Goal: Task Accomplishment & Management: Complete application form

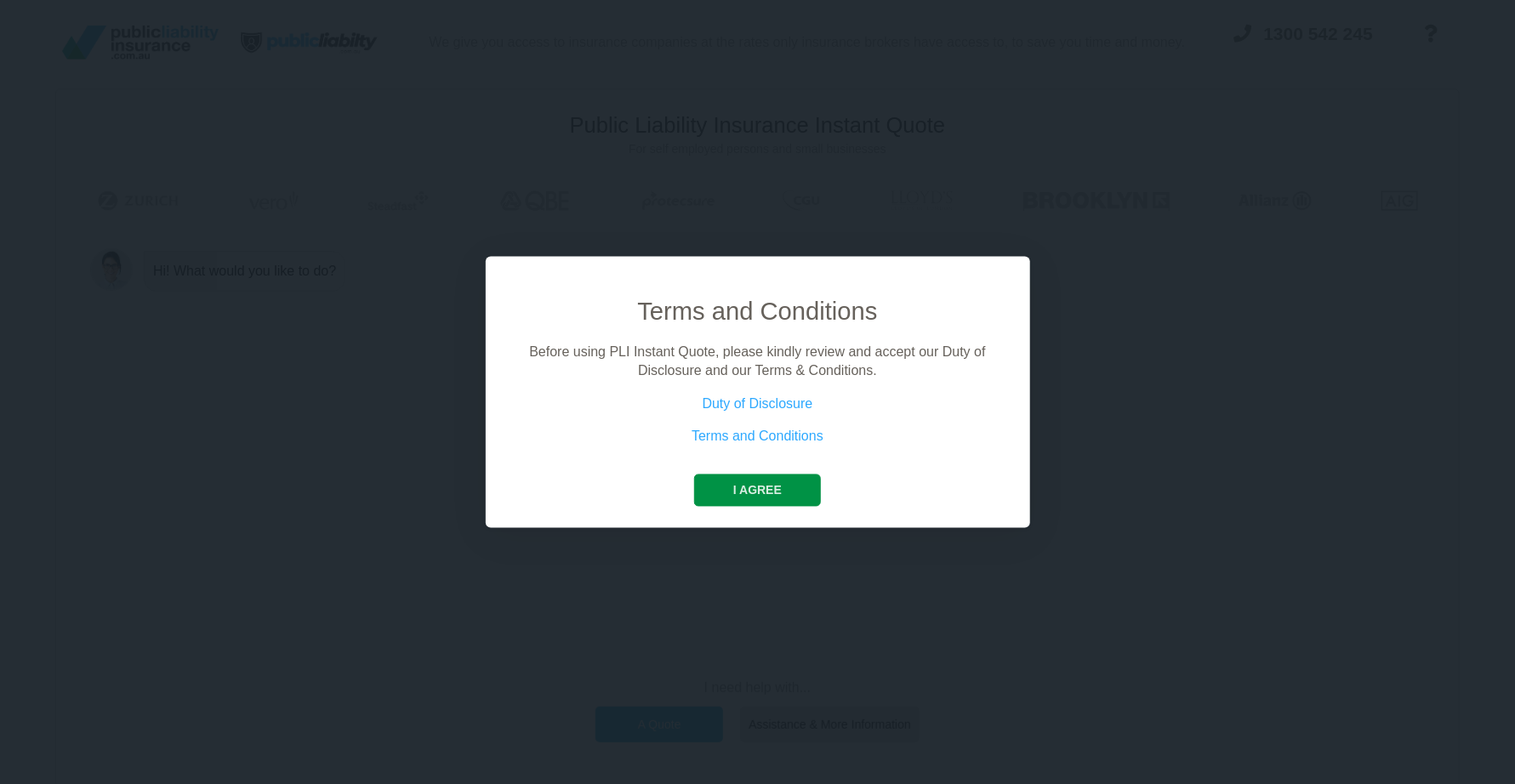
click at [750, 483] on button "I agree" at bounding box center [758, 490] width 127 height 32
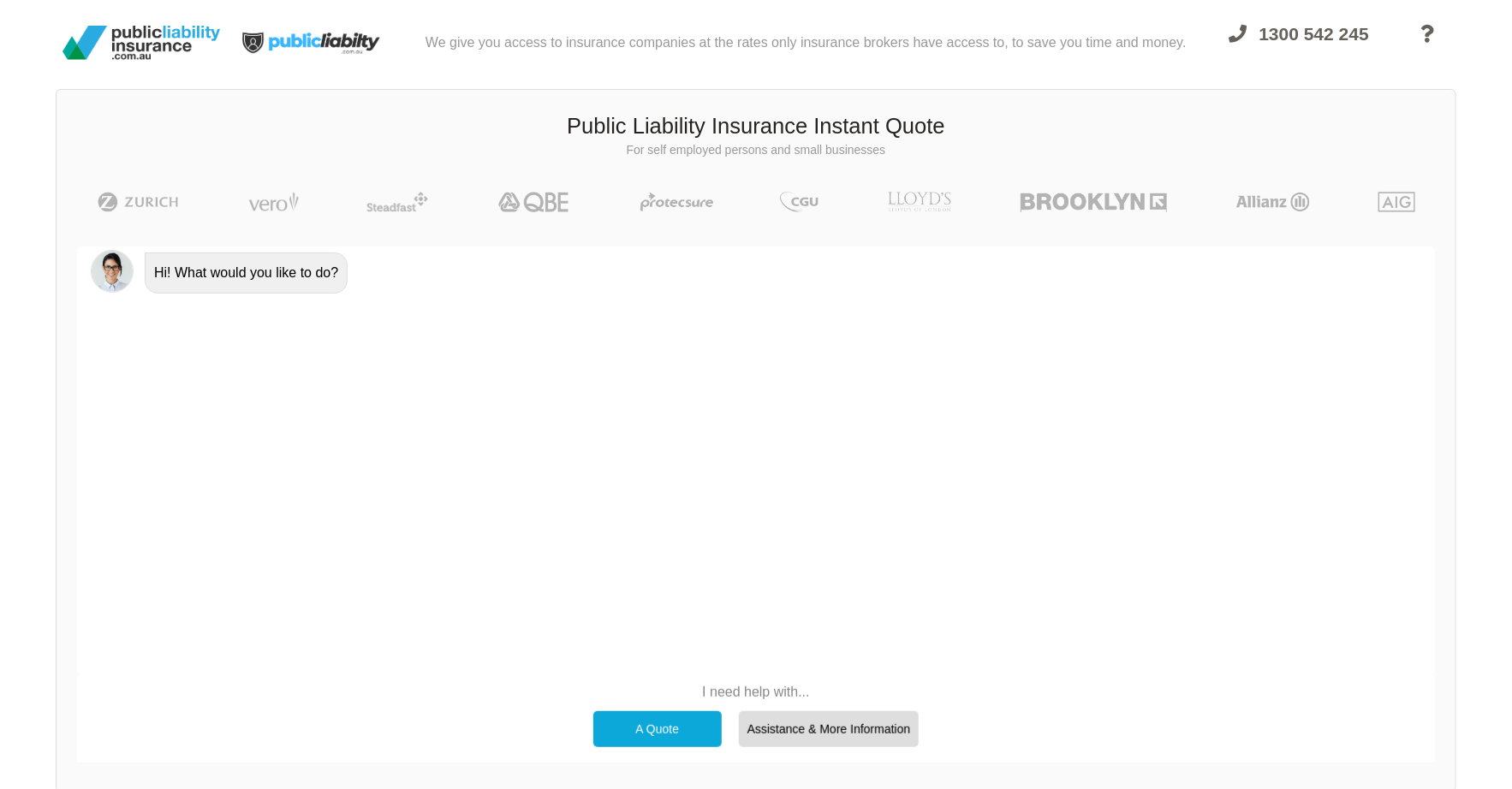
click at [659, 729] on div "A Quote" at bounding box center [658, 728] width 129 height 36
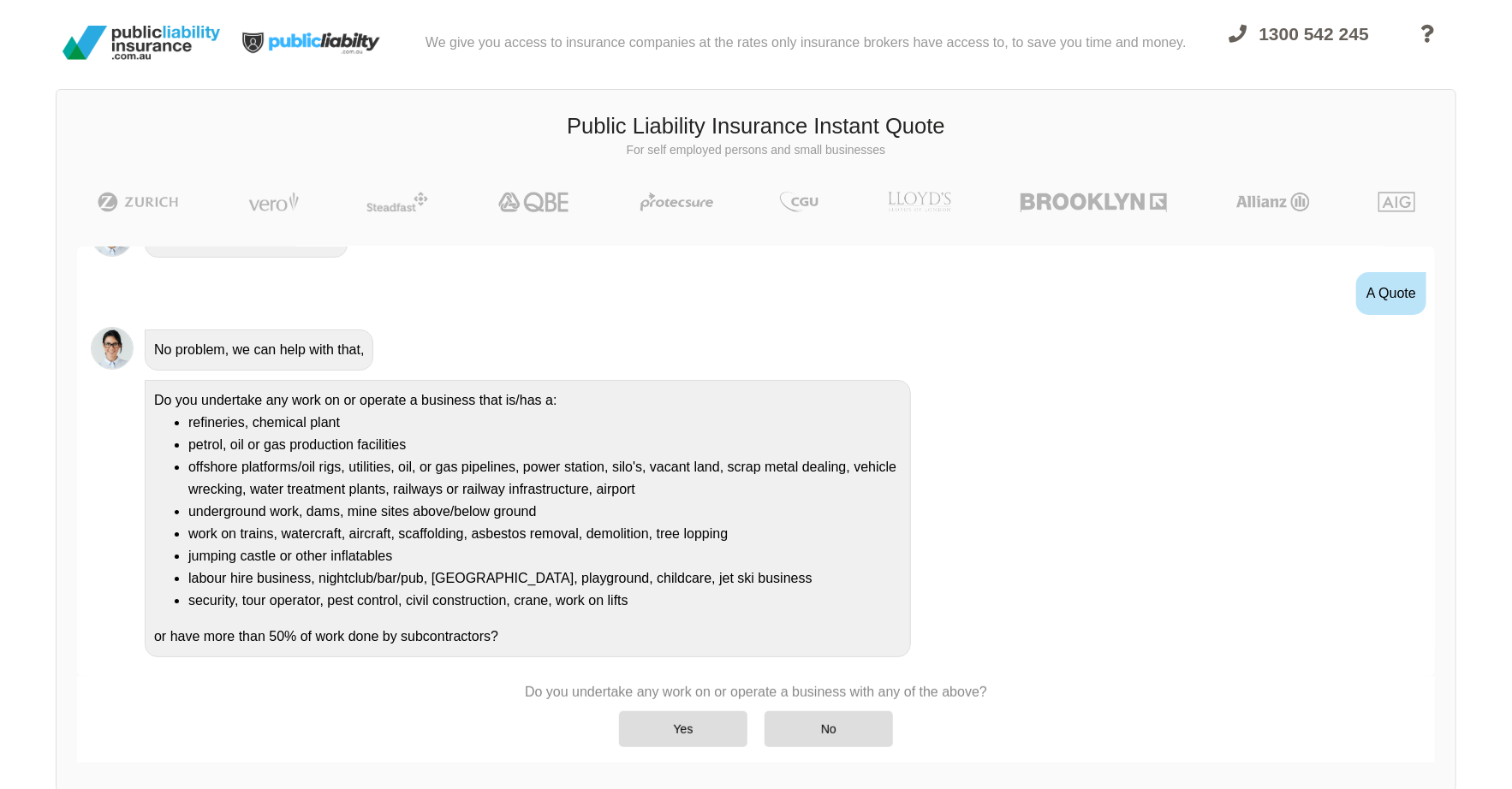
scroll to position [37, 0]
drag, startPoint x: 462, startPoint y: 613, endPoint x: 162, endPoint y: 388, distance: 375.0
click at [162, 388] on div "Do you undertake any work on or operate a business that is/has a: refineries, c…" at bounding box center [527, 518] width 766 height 278
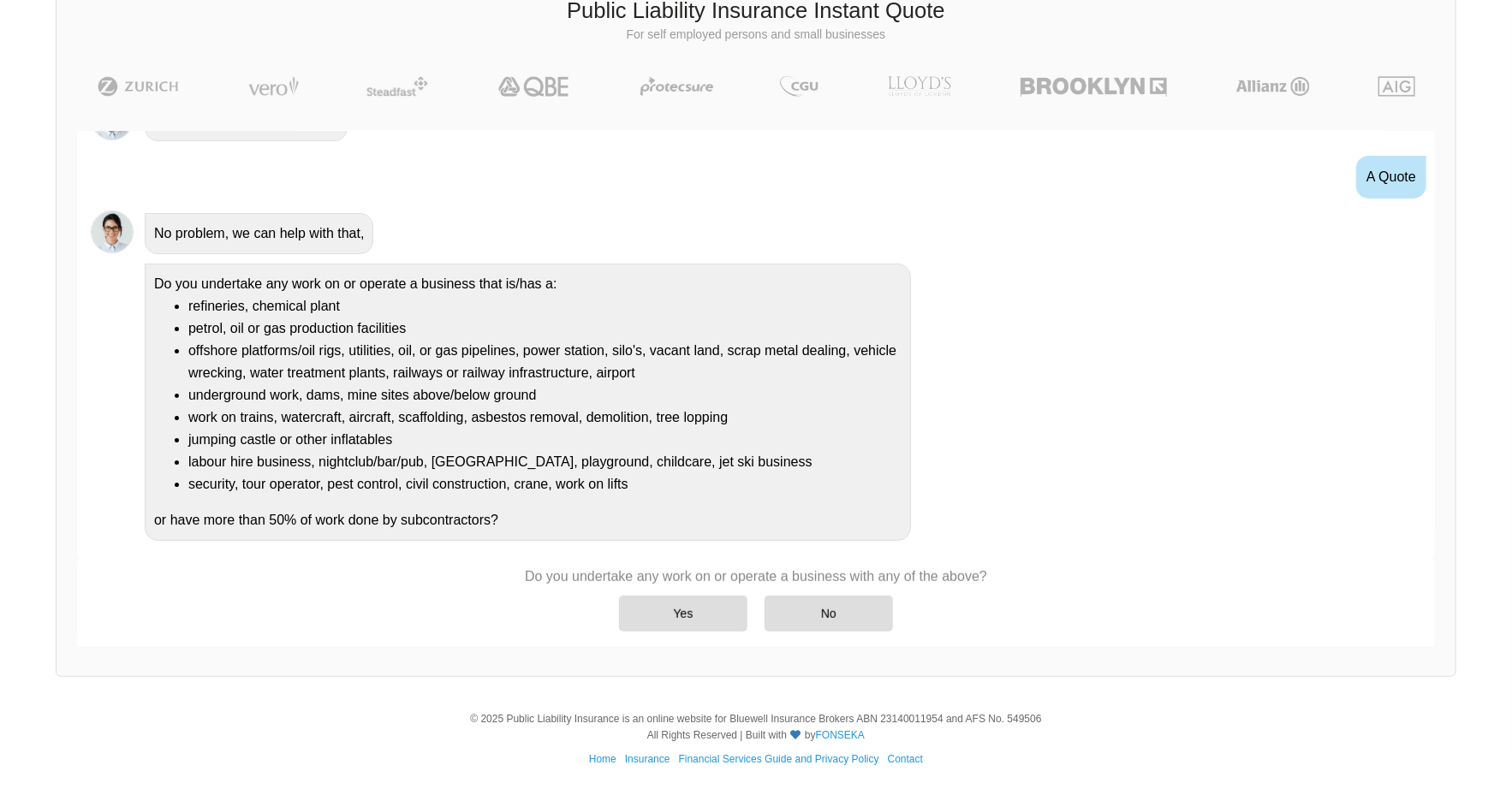
scroll to position [117, 0]
click at [468, 320] on li "petrol, oil or gas production facilities" at bounding box center [544, 327] width 713 height 22
drag, startPoint x: 520, startPoint y: 575, endPoint x: 991, endPoint y: 577, distance: 471.0
click at [991, 577] on div "Do you undertake any work on or operate a business with any of the above? Yes No" at bounding box center [756, 598] width 1357 height 79
click at [980, 584] on div at bounding box center [980, 584] width 0 height 0
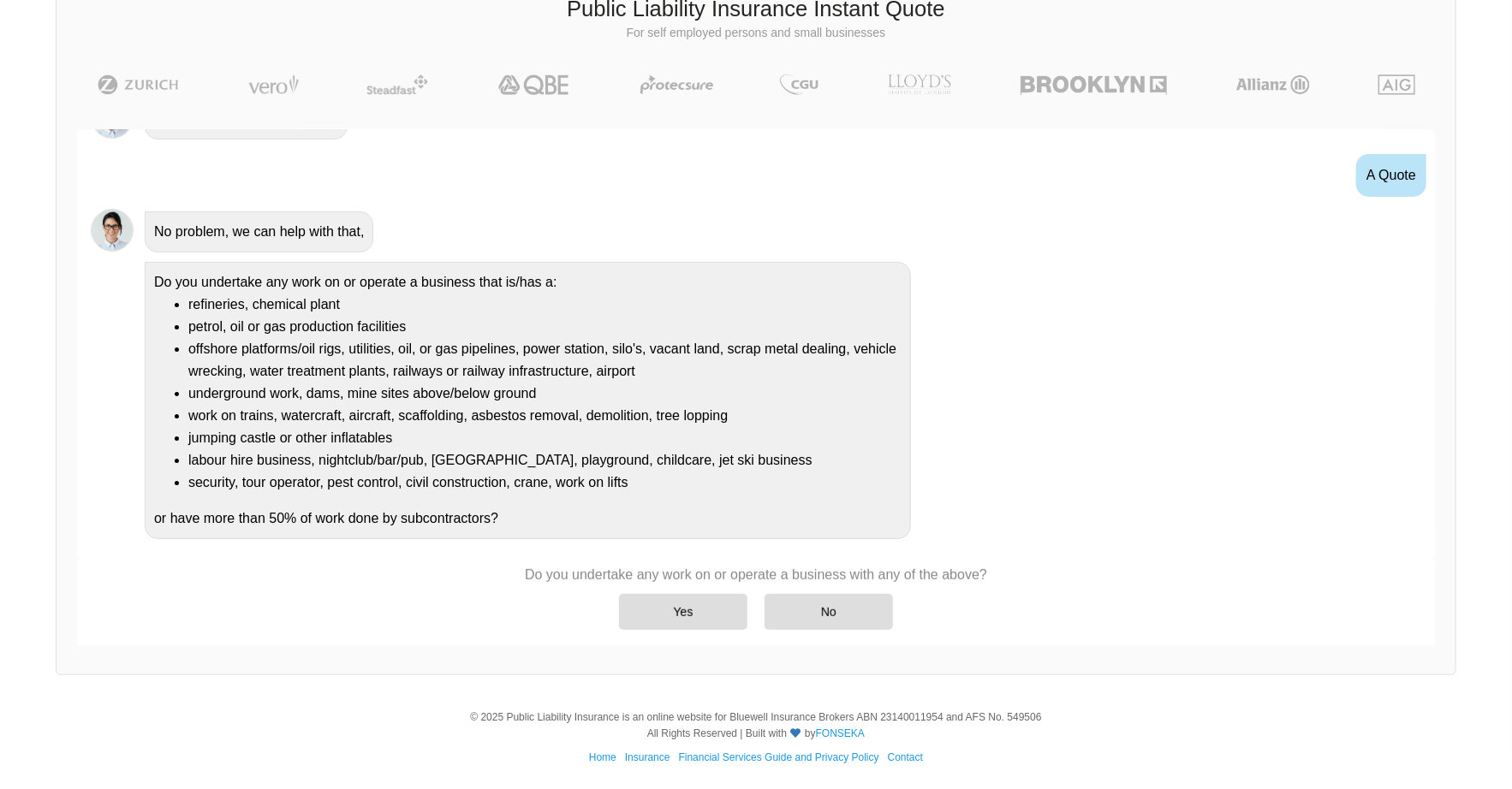
click at [1016, 560] on div "Do you undertake any work on or operate a business with any of the above? Yes No" at bounding box center [756, 598] width 1357 height 79
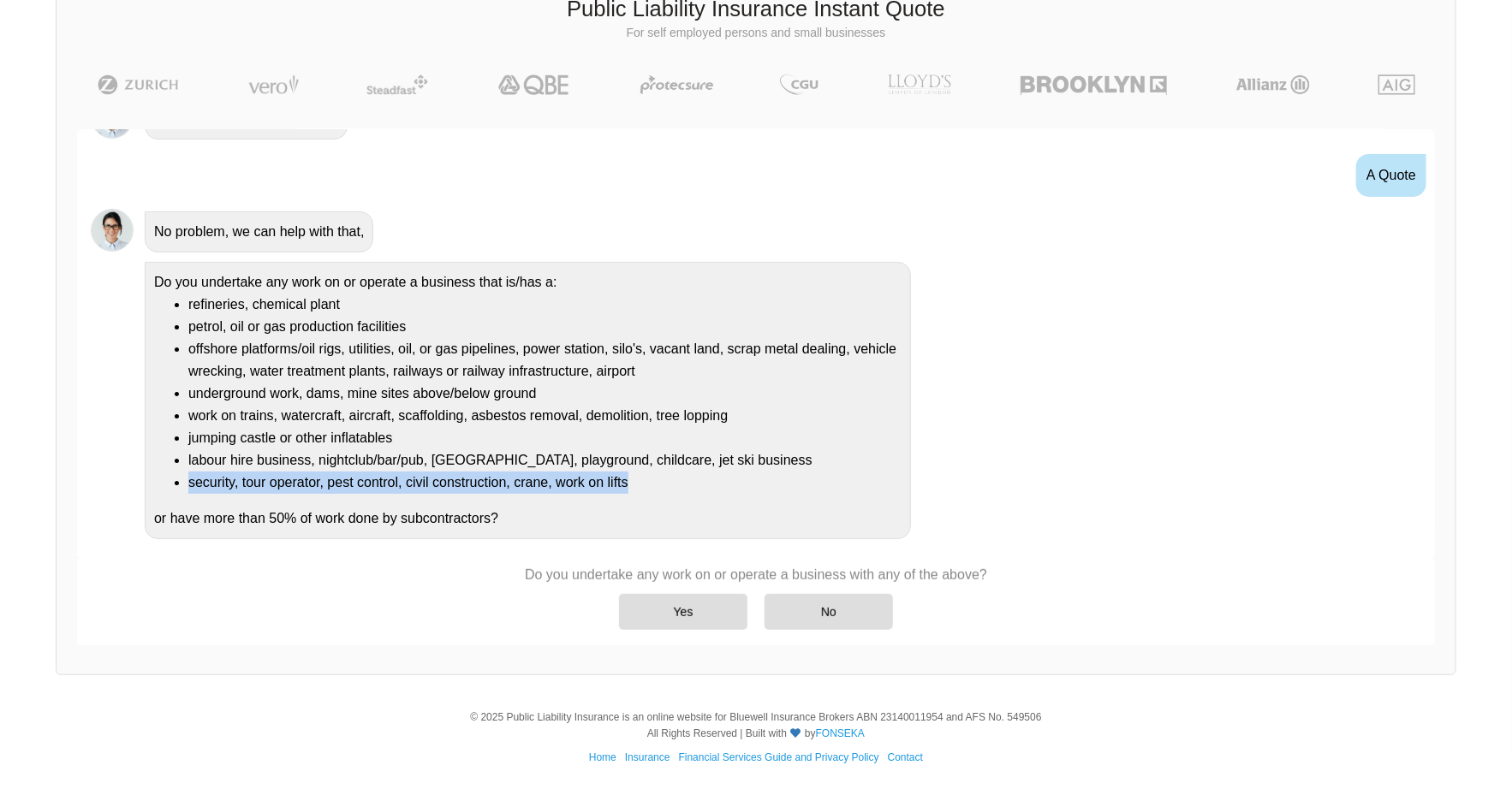
drag, startPoint x: 634, startPoint y: 481, endPoint x: 190, endPoint y: 472, distance: 444.1
click at [190, 472] on li "security, tour operator, pest control, civil construction, crane, work on lifts" at bounding box center [544, 483] width 713 height 22
drag, startPoint x: 190, startPoint y: 472, endPoint x: 184, endPoint y: 456, distance: 17.1
click at [179, 448] on div at bounding box center [179, 448] width 0 height 0
click at [667, 471] on li "security, tour operator, pest control, civil construction, crane, work on lifts" at bounding box center [544, 483] width 713 height 22
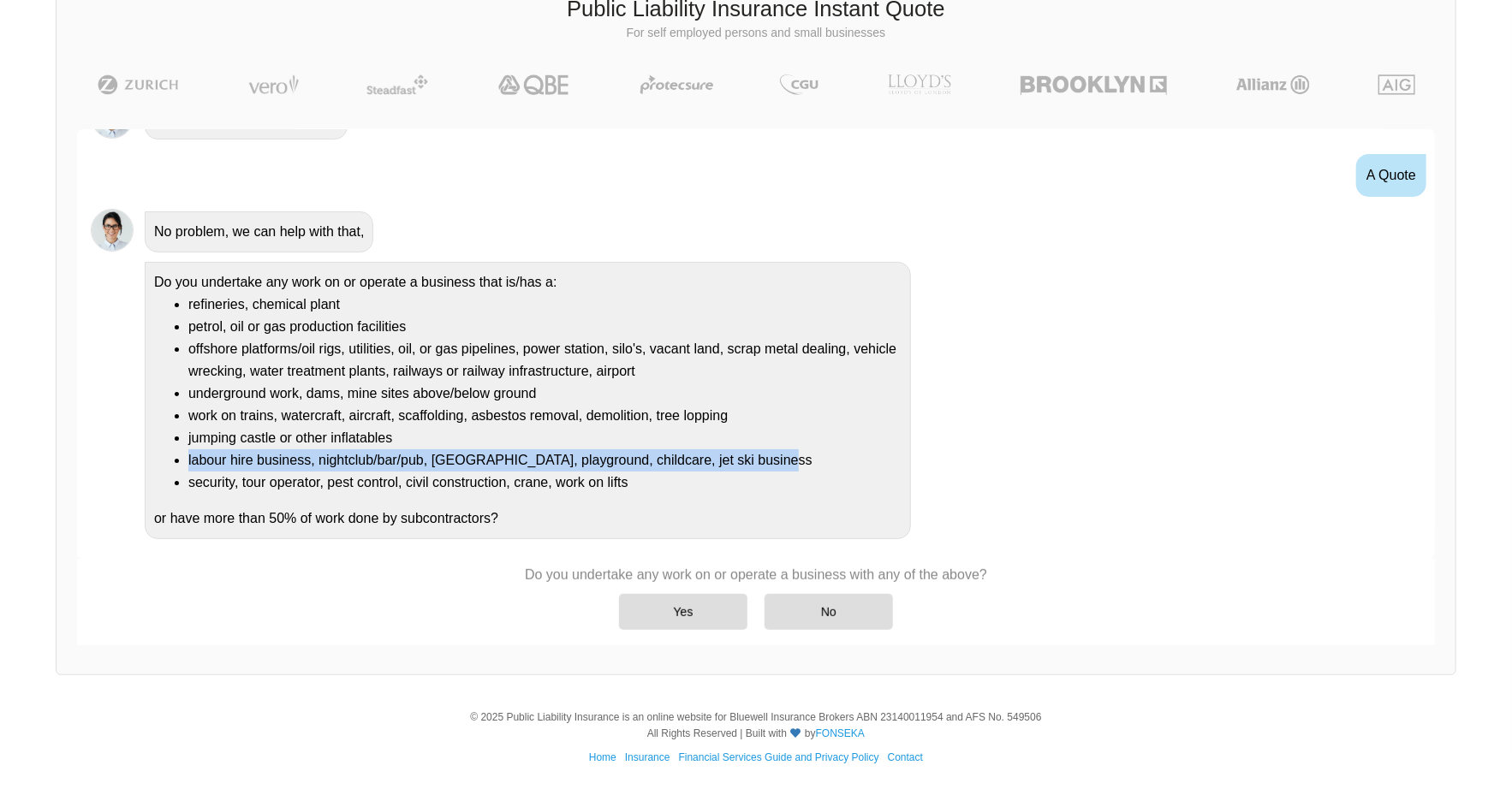
drag, startPoint x: 769, startPoint y: 452, endPoint x: 173, endPoint y: 458, distance: 596.0
click at [173, 458] on ul "refineries, chemical plant petrol, oil or gas production facilities offshore pl…" at bounding box center [527, 393] width 747 height 200
drag, startPoint x: 173, startPoint y: 458, endPoint x: 171, endPoint y: 474, distance: 16.1
click at [162, 466] on div at bounding box center [162, 466] width 0 height 0
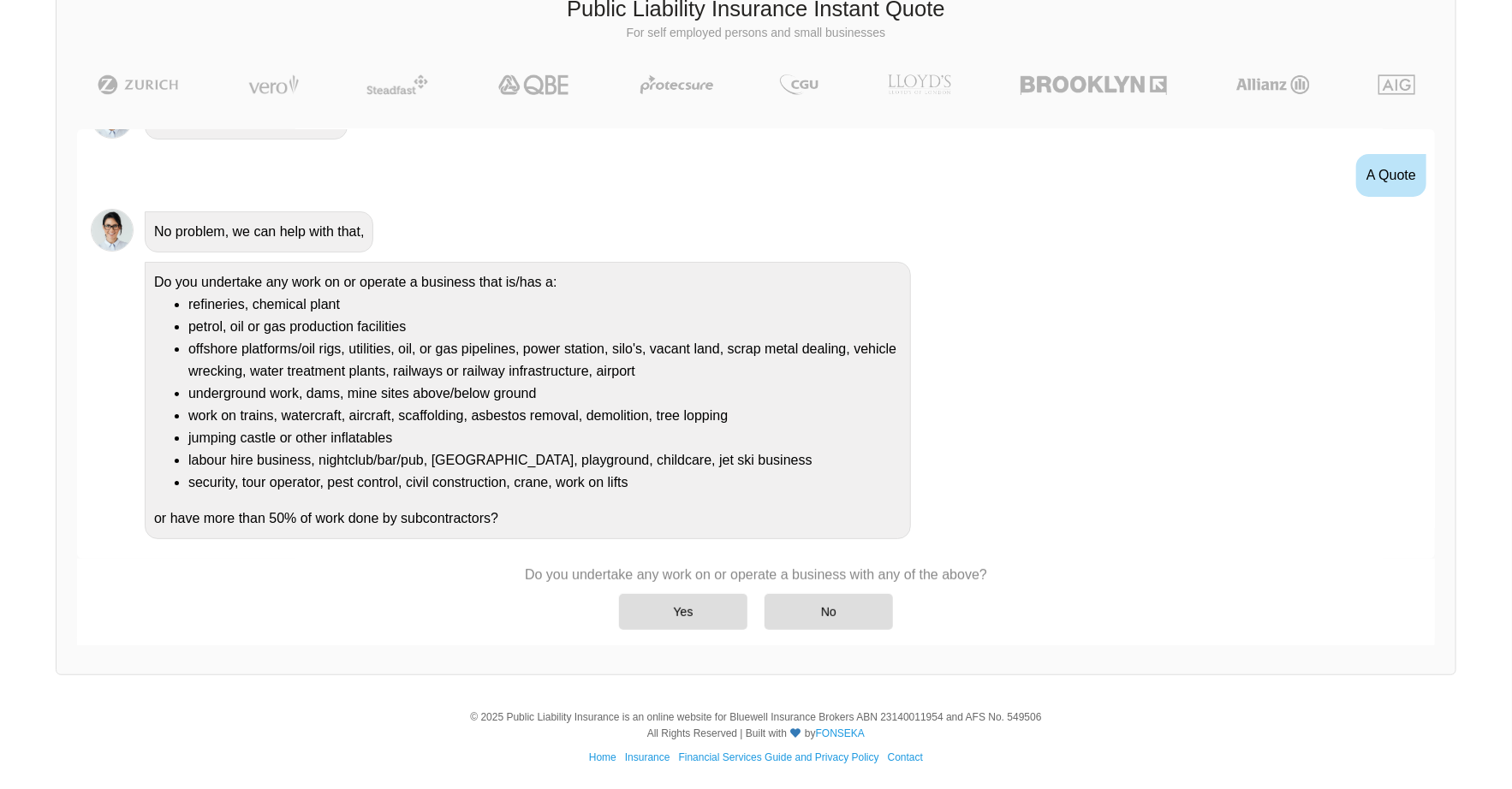
click at [231, 415] on li "work on trains, watercraft, aircraft, scaffolding, asbestos removal, demolition…" at bounding box center [544, 416] width 713 height 22
drag, startPoint x: 404, startPoint y: 427, endPoint x: 184, endPoint y: 438, distance: 220.3
click at [184, 438] on ul "refineries, chemical plant petrol, oil or gas production facilities offshore pl…" at bounding box center [527, 393] width 747 height 200
click at [188, 443] on li "jumping castle or other inflatables" at bounding box center [544, 438] width 713 height 22
click at [168, 443] on div at bounding box center [168, 443] width 0 height 0
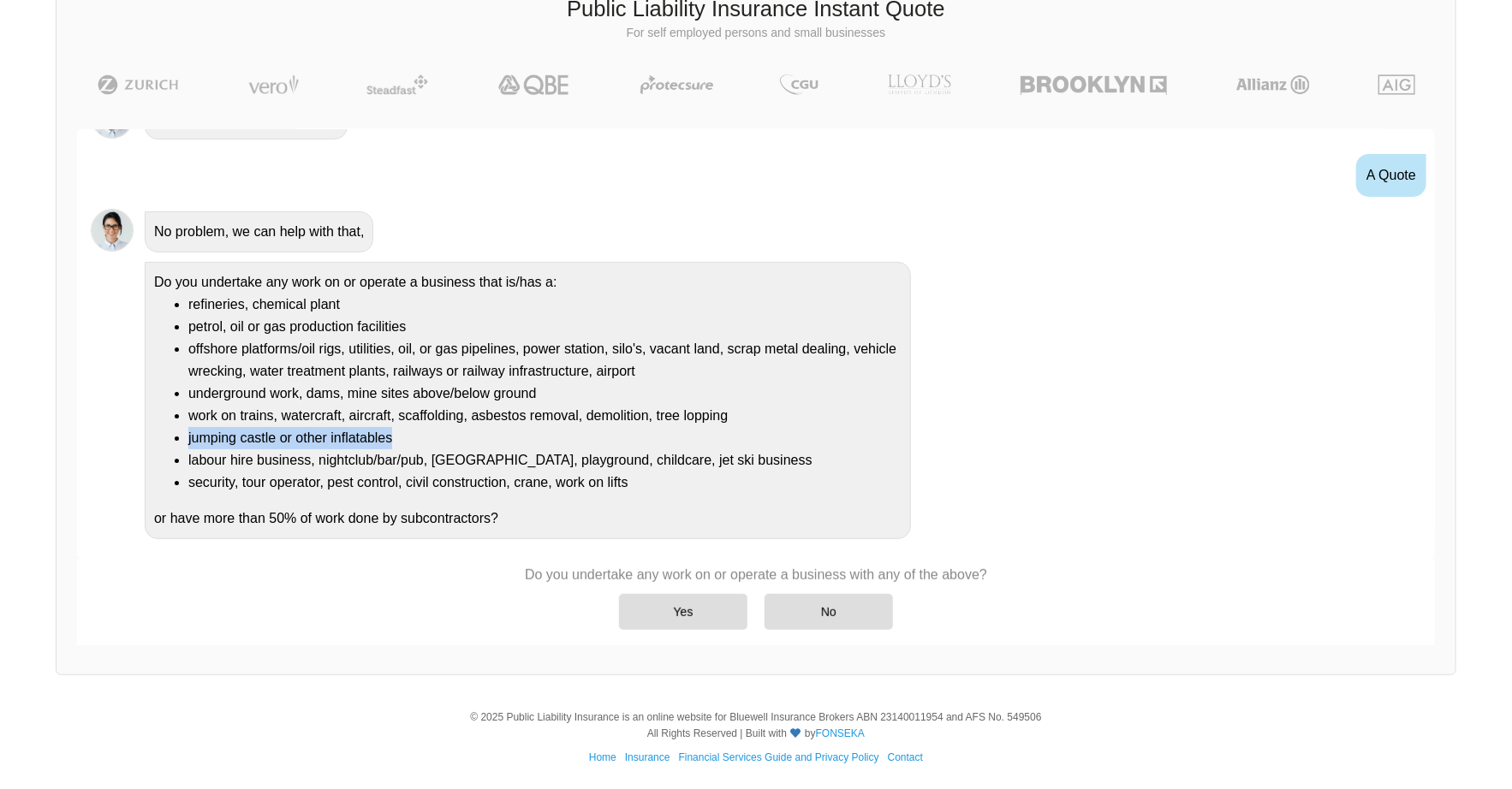
click at [563, 427] on li "jumping castle or other inflatables" at bounding box center [544, 438] width 713 height 22
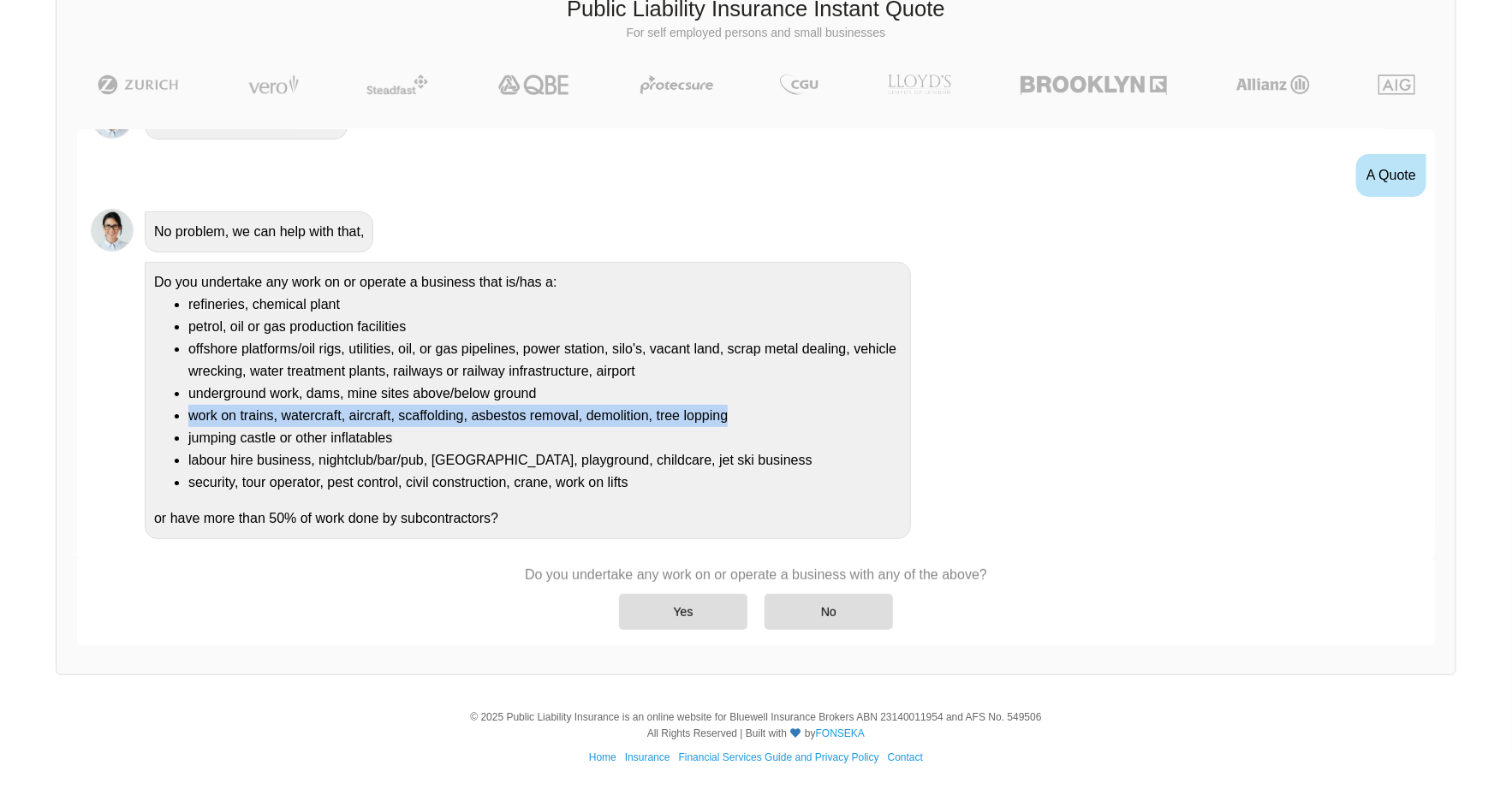
drag, startPoint x: 730, startPoint y: 416, endPoint x: 169, endPoint y: 415, distance: 561.0
click at [169, 415] on ul "refineries, chemical plant petrol, oil or gas production facilities offshore pl…" at bounding box center [527, 393] width 747 height 200
drag, startPoint x: 169, startPoint y: 415, endPoint x: 161, endPoint y: 433, distance: 19.7
click at [157, 421] on div at bounding box center [157, 421] width 0 height 0
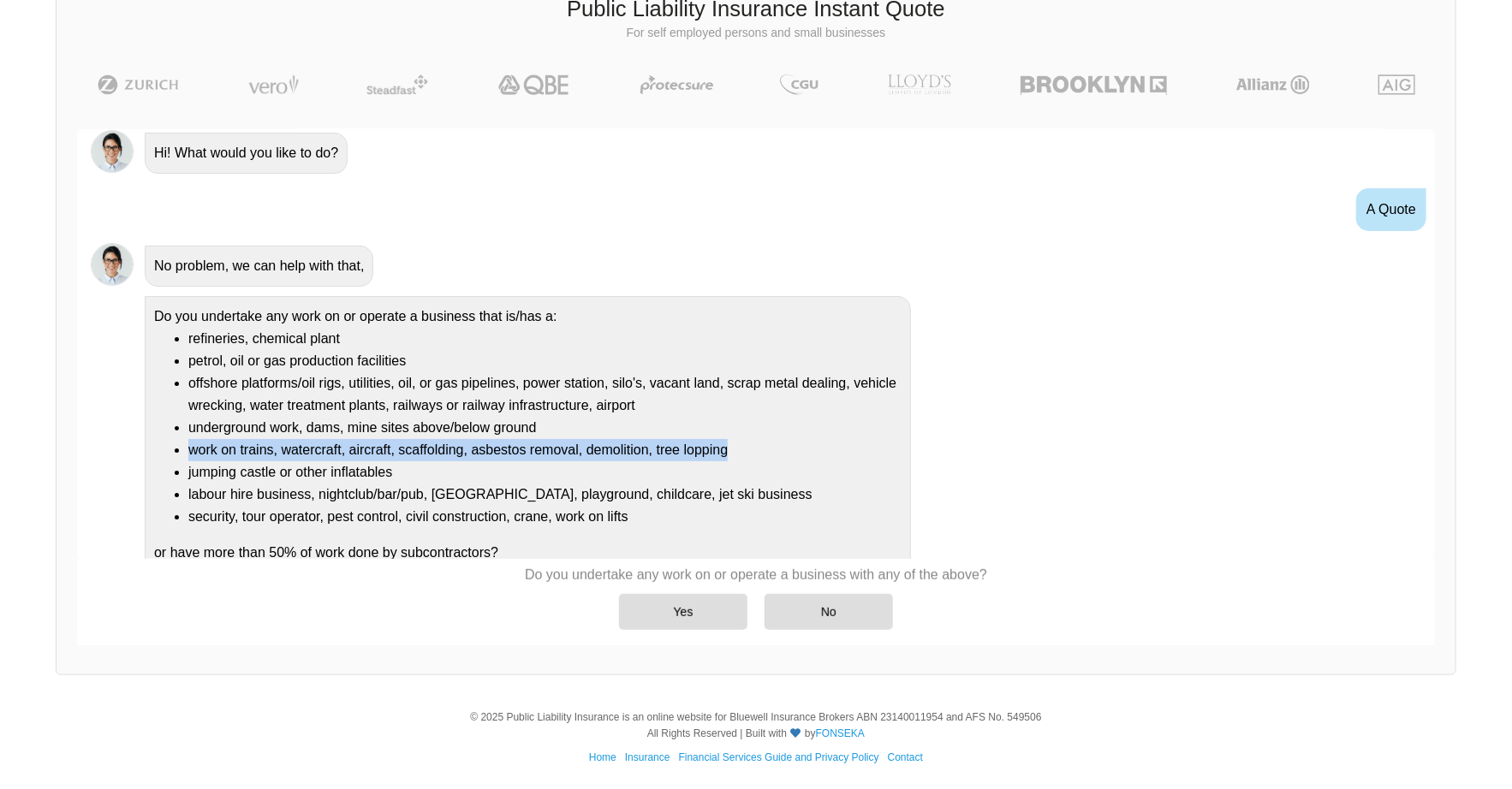
scroll to position [0, 0]
click at [402, 444] on li "work on trains, watercraft, aircraft, scaffolding, asbestos removal, demolition…" at bounding box center [544, 453] width 713 height 22
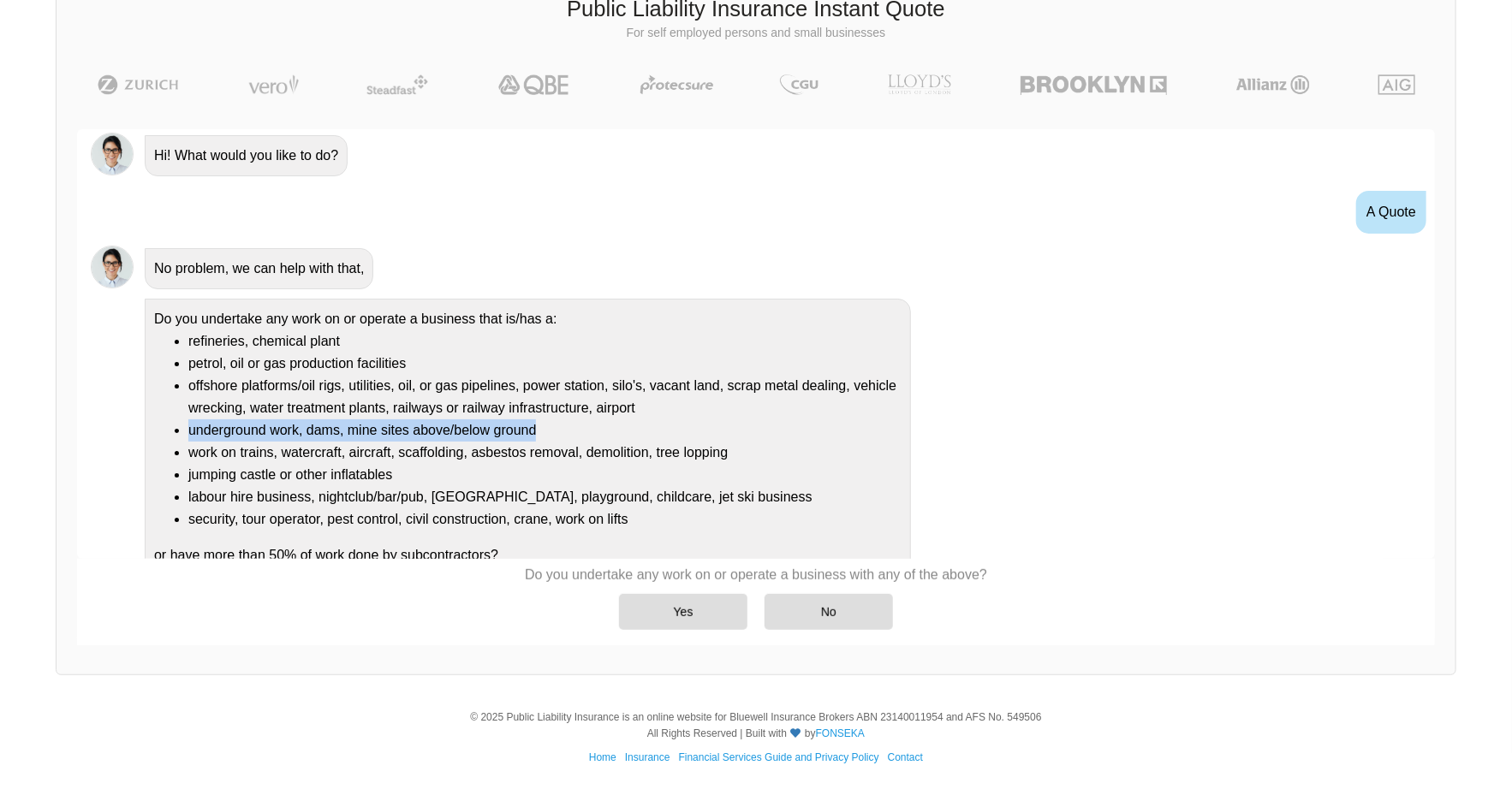
drag, startPoint x: 537, startPoint y: 425, endPoint x: 157, endPoint y: 433, distance: 380.1
click at [157, 433] on ul "refineries, chemical plant petrol, oil or gas production facilities offshore pl…" at bounding box center [527, 430] width 747 height 200
drag, startPoint x: 157, startPoint y: 433, endPoint x: 154, endPoint y: 442, distance: 9.5
click at [145, 437] on div at bounding box center [145, 437] width 0 height 0
click at [199, 473] on li "jumping castle or other inflatables" at bounding box center [544, 475] width 713 height 22
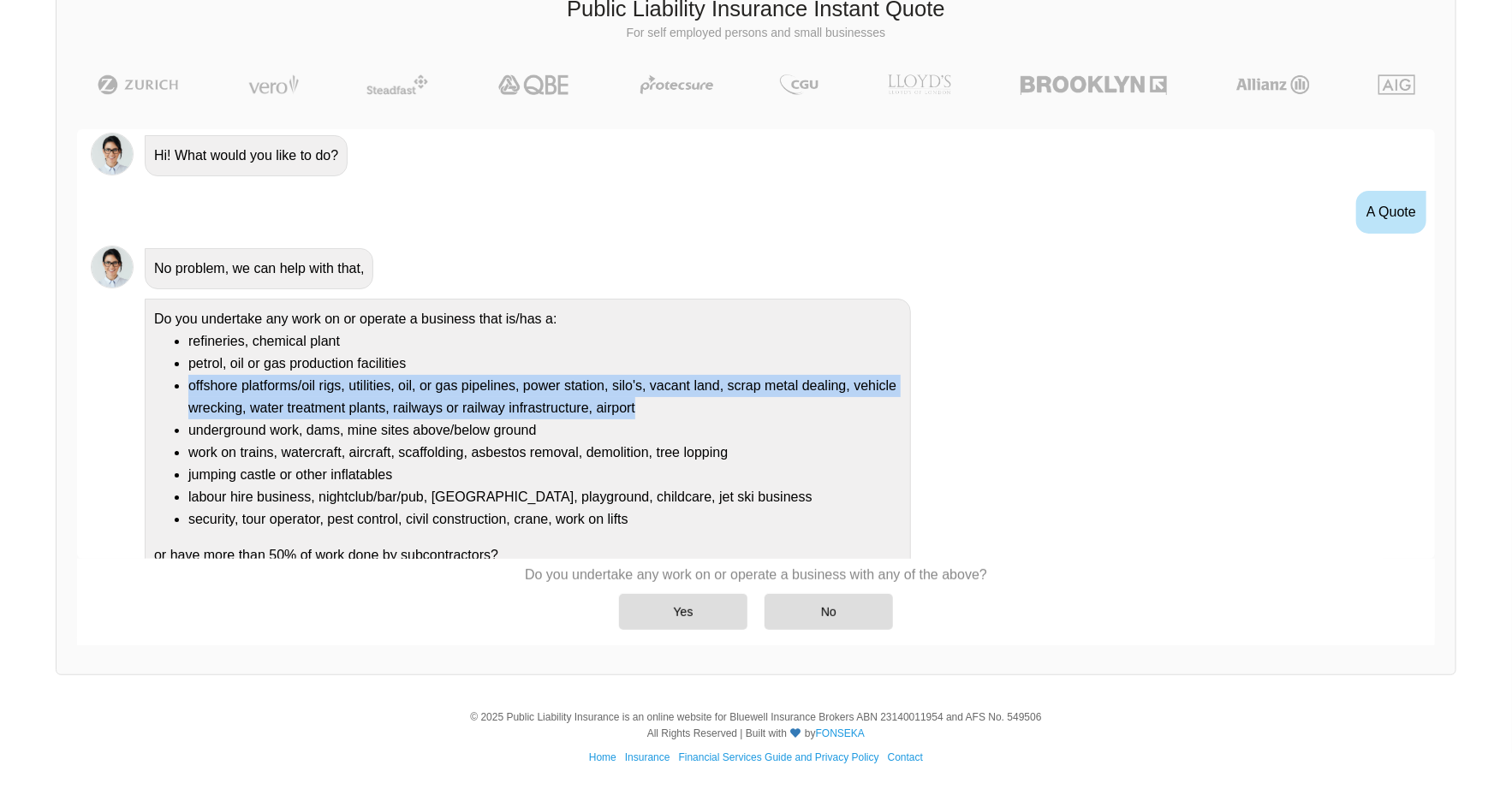
drag, startPoint x: 637, startPoint y: 405, endPoint x: 160, endPoint y: 387, distance: 477.3
click at [160, 387] on ul "refineries, chemical plant petrol, oil or gas production facilities offshore pl…" at bounding box center [527, 430] width 747 height 200
drag, startPoint x: 160, startPoint y: 387, endPoint x: 157, endPoint y: 364, distance: 23.2
click at [149, 352] on div at bounding box center [149, 352] width 0 height 0
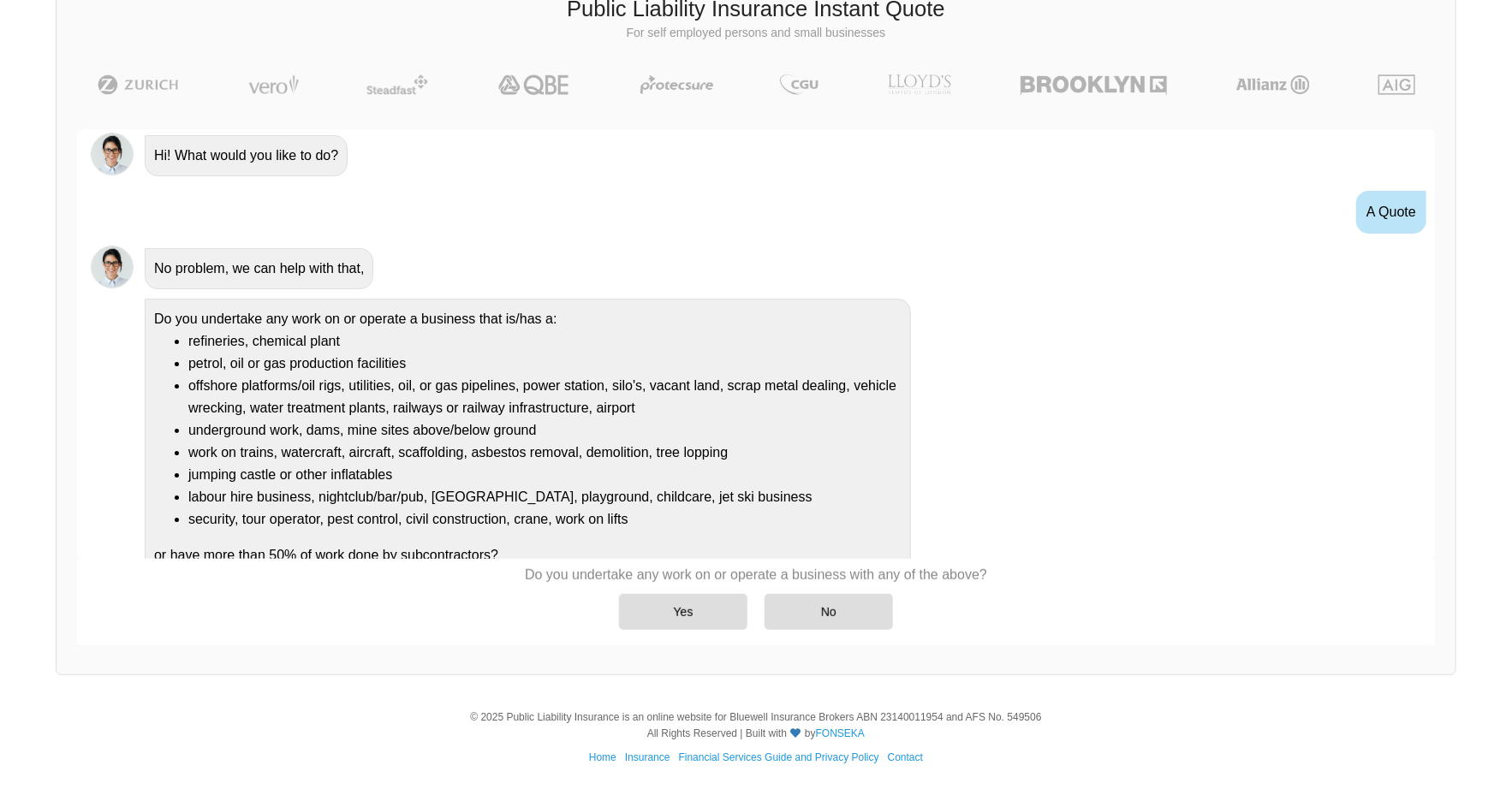
click at [780, 481] on li "jumping castle or other inflatables" at bounding box center [544, 475] width 713 height 22
click at [817, 616] on div "No" at bounding box center [828, 612] width 129 height 36
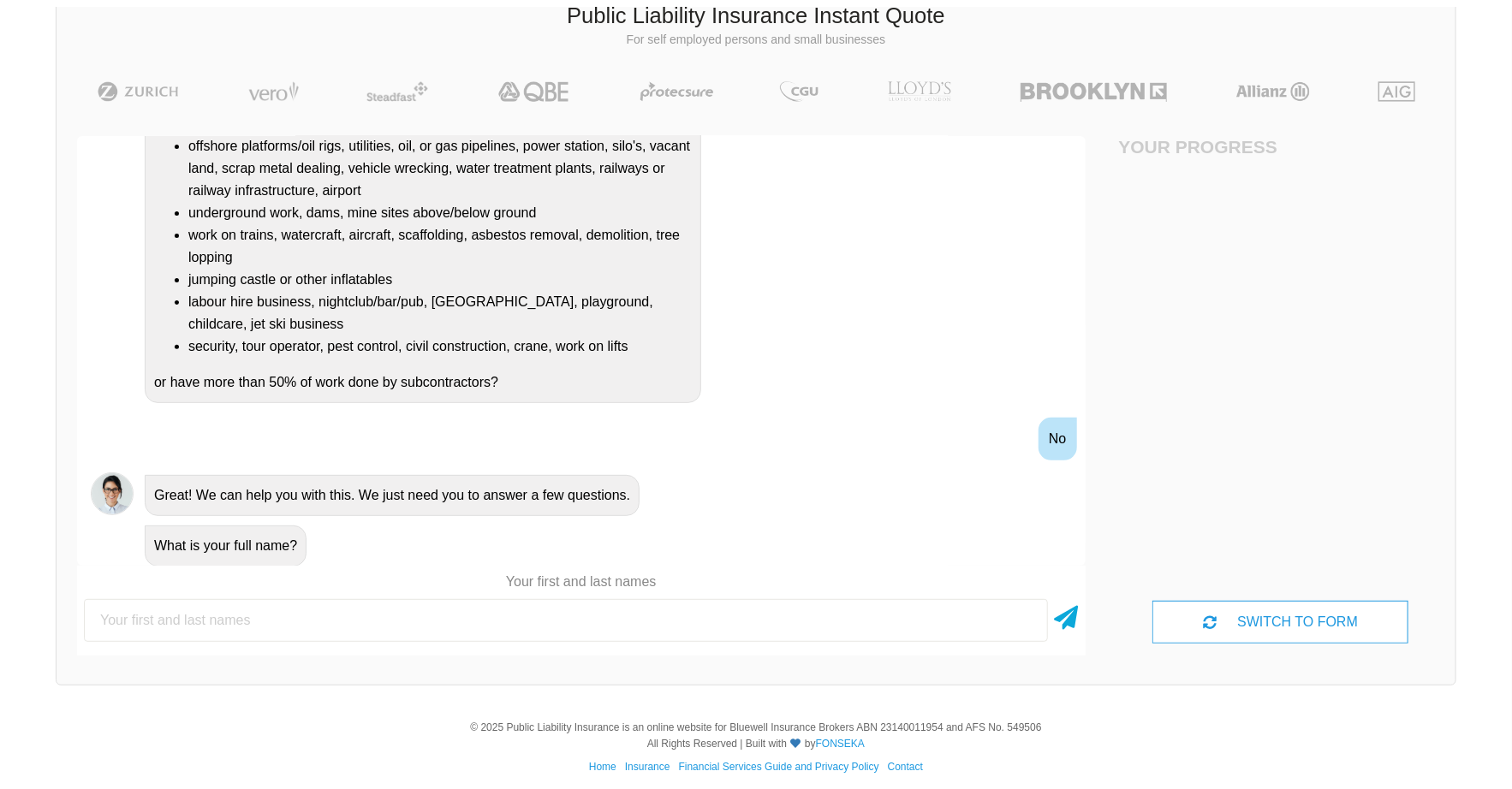
scroll to position [117, 0]
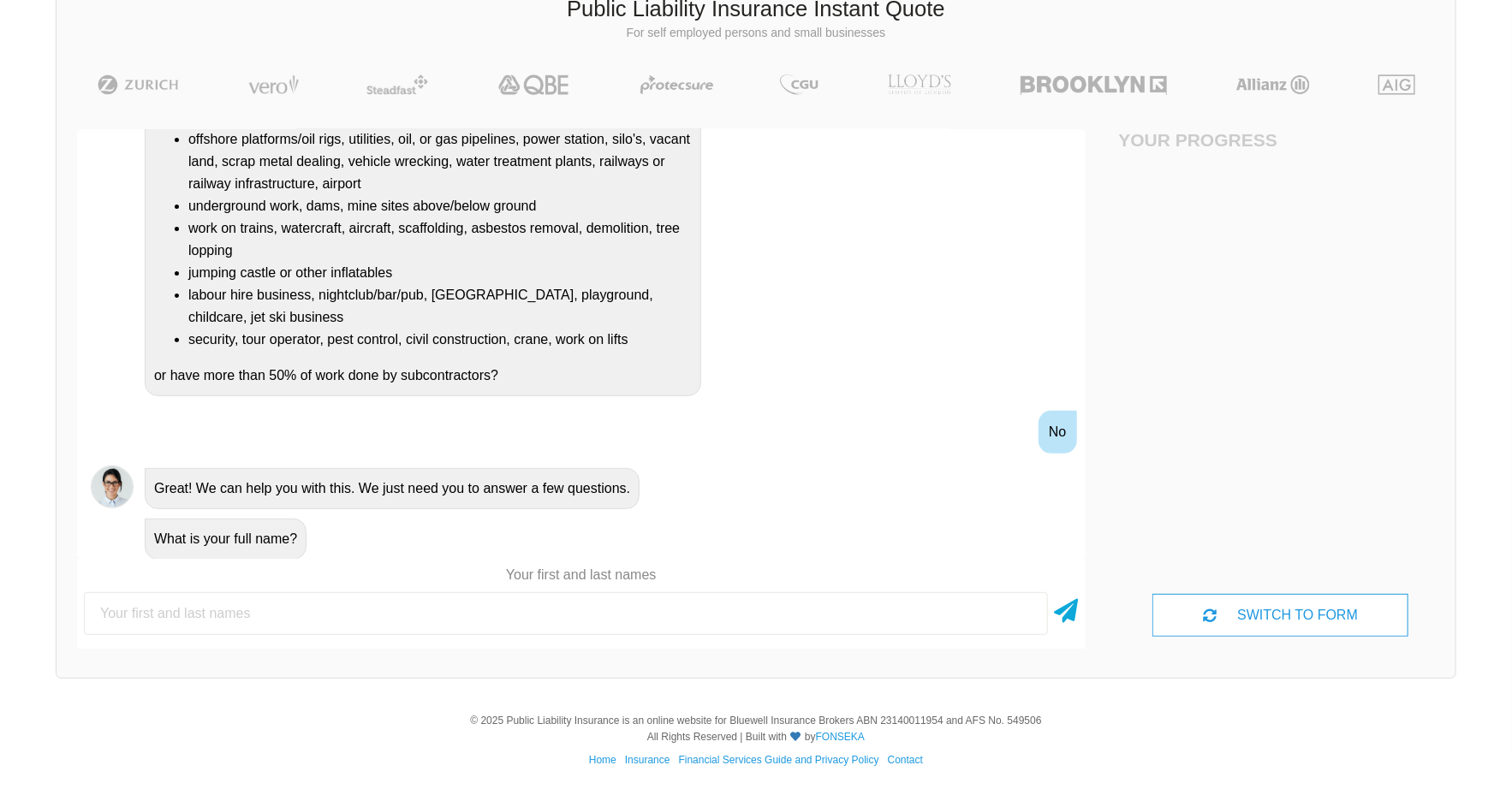
click at [362, 608] on input "text" at bounding box center [565, 614] width 964 height 43
type input "[PERSON_NAME]"
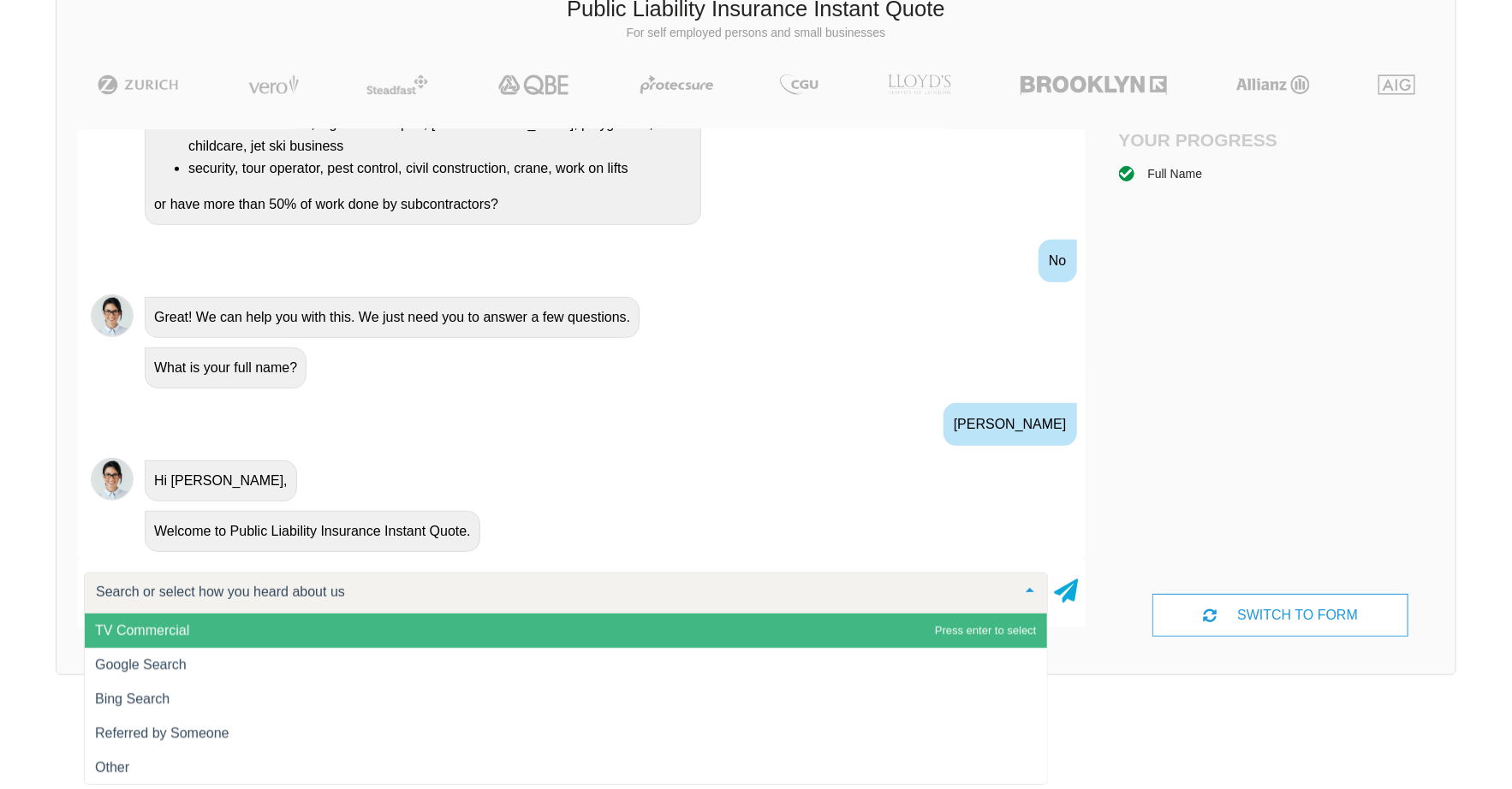
scroll to position [458, 0]
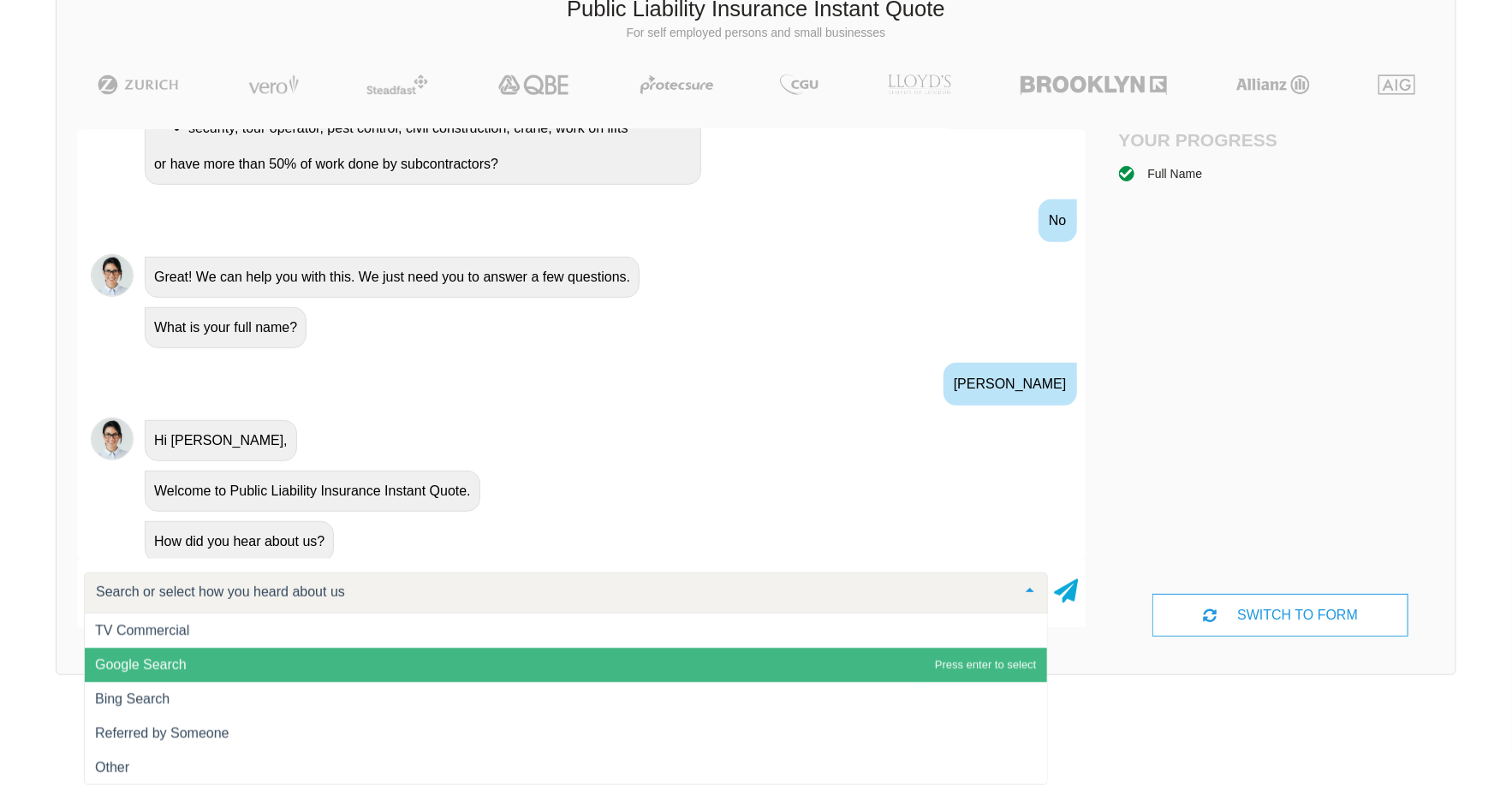
click at [192, 666] on span "Google Search" at bounding box center [565, 665] width 962 height 34
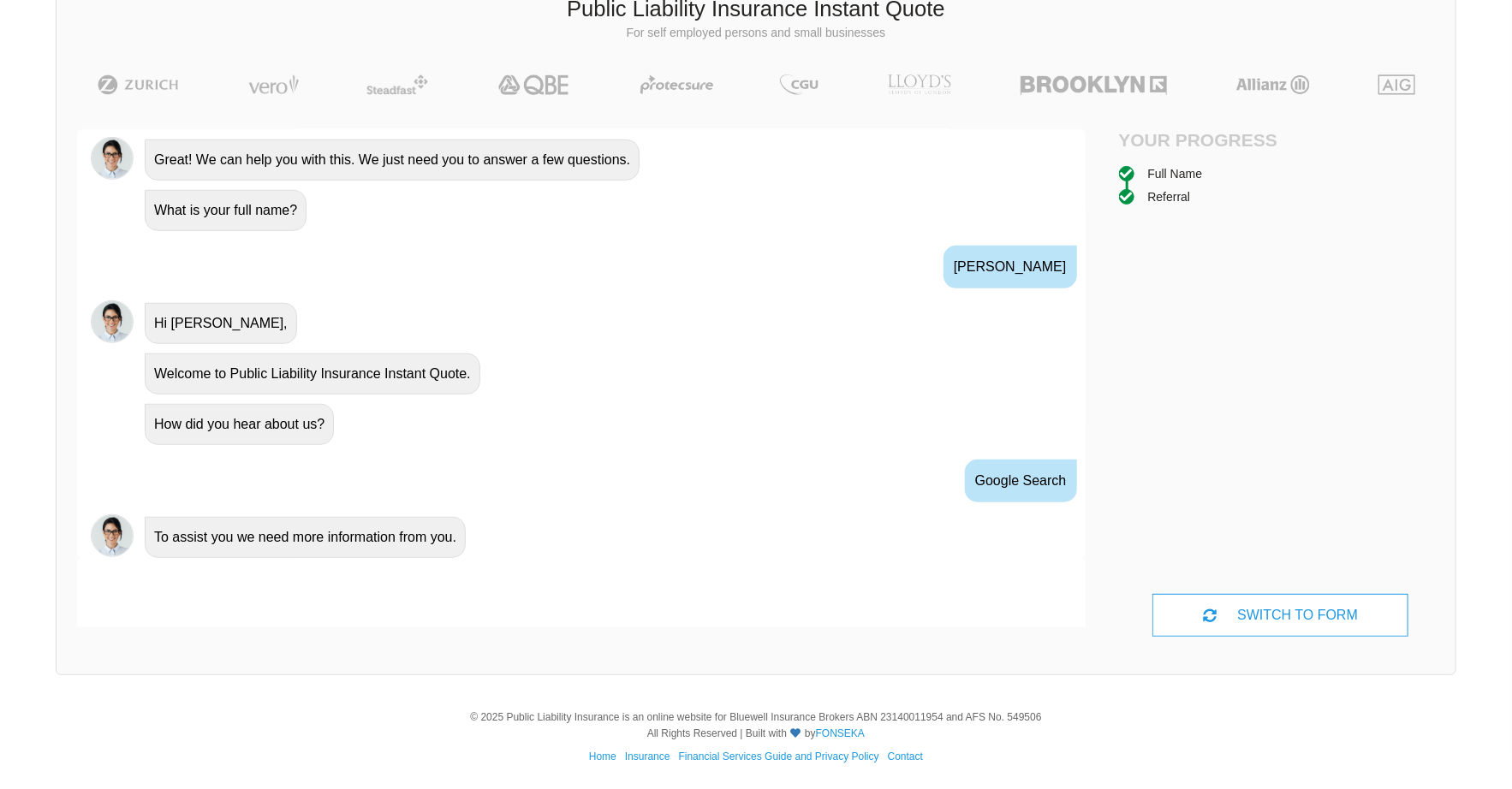
scroll to position [619, 0]
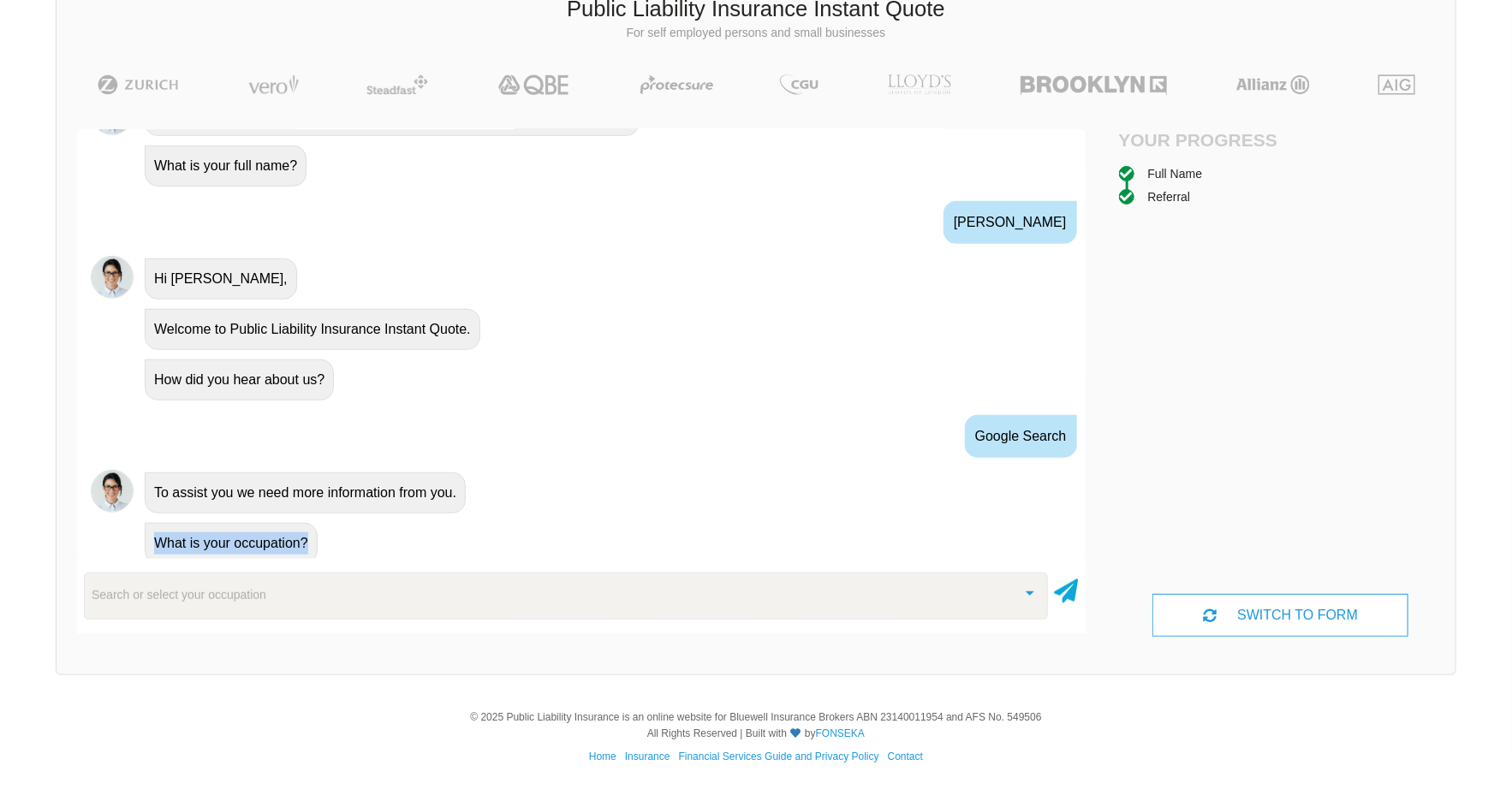
drag, startPoint x: 320, startPoint y: 534, endPoint x: 143, endPoint y: 533, distance: 177.0
click at [143, 533] on div "What is your occupation?" at bounding box center [605, 542] width 933 height 44
drag, startPoint x: 143, startPoint y: 533, endPoint x: 139, endPoint y: 511, distance: 22.4
click at [131, 502] on div at bounding box center [131, 502] width 0 height 0
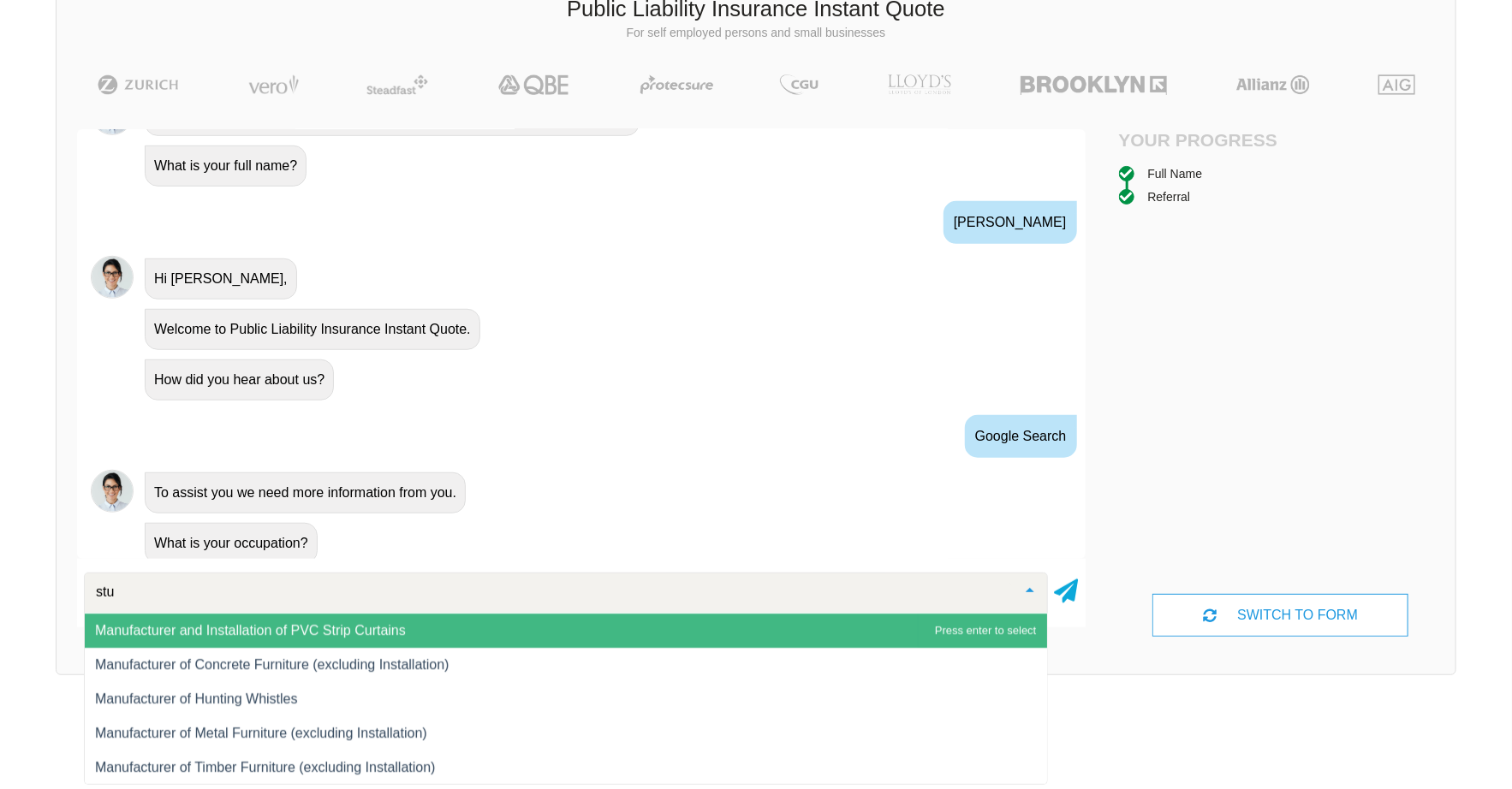
scroll to position [0, 0]
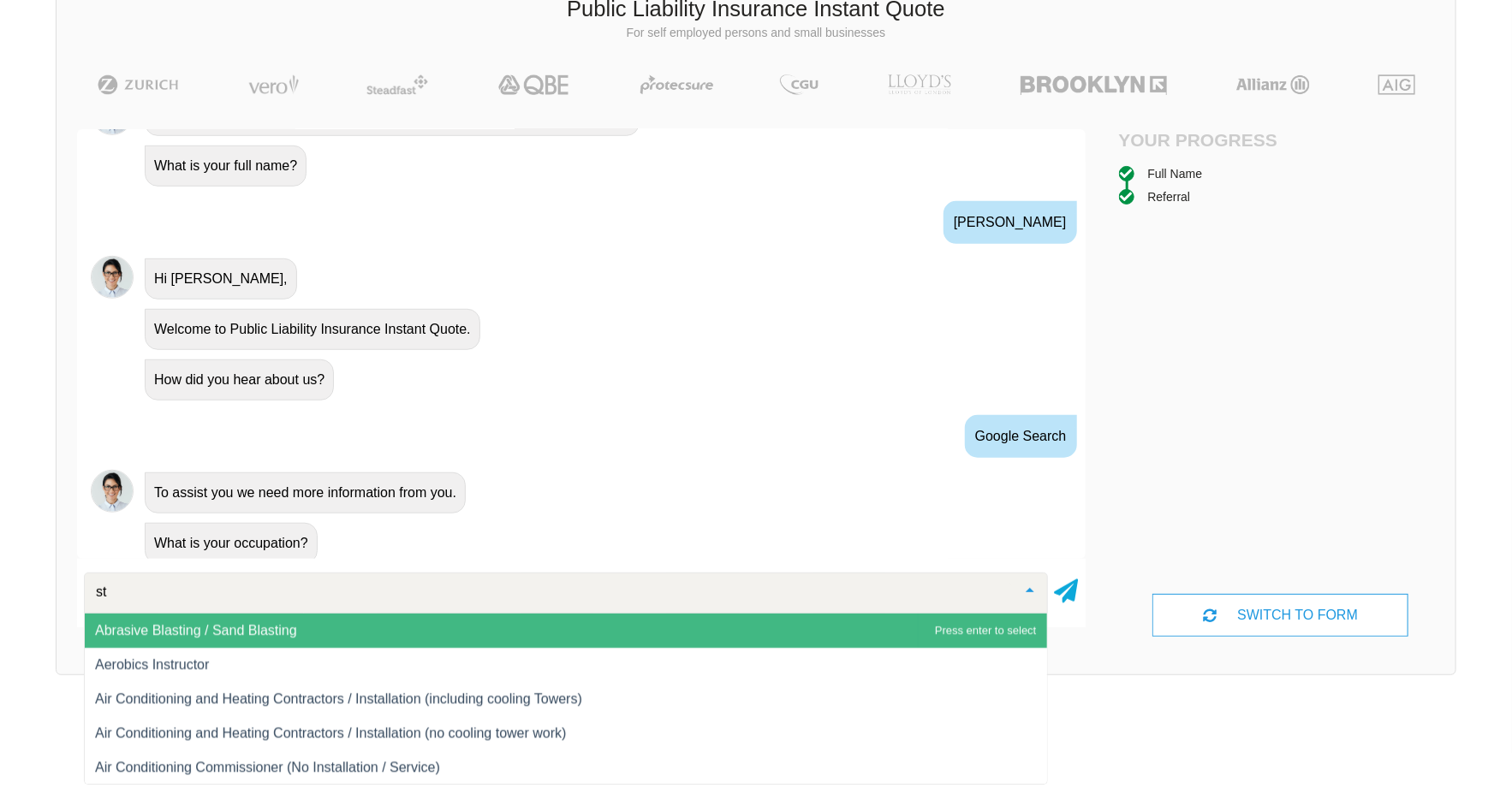
type input "s"
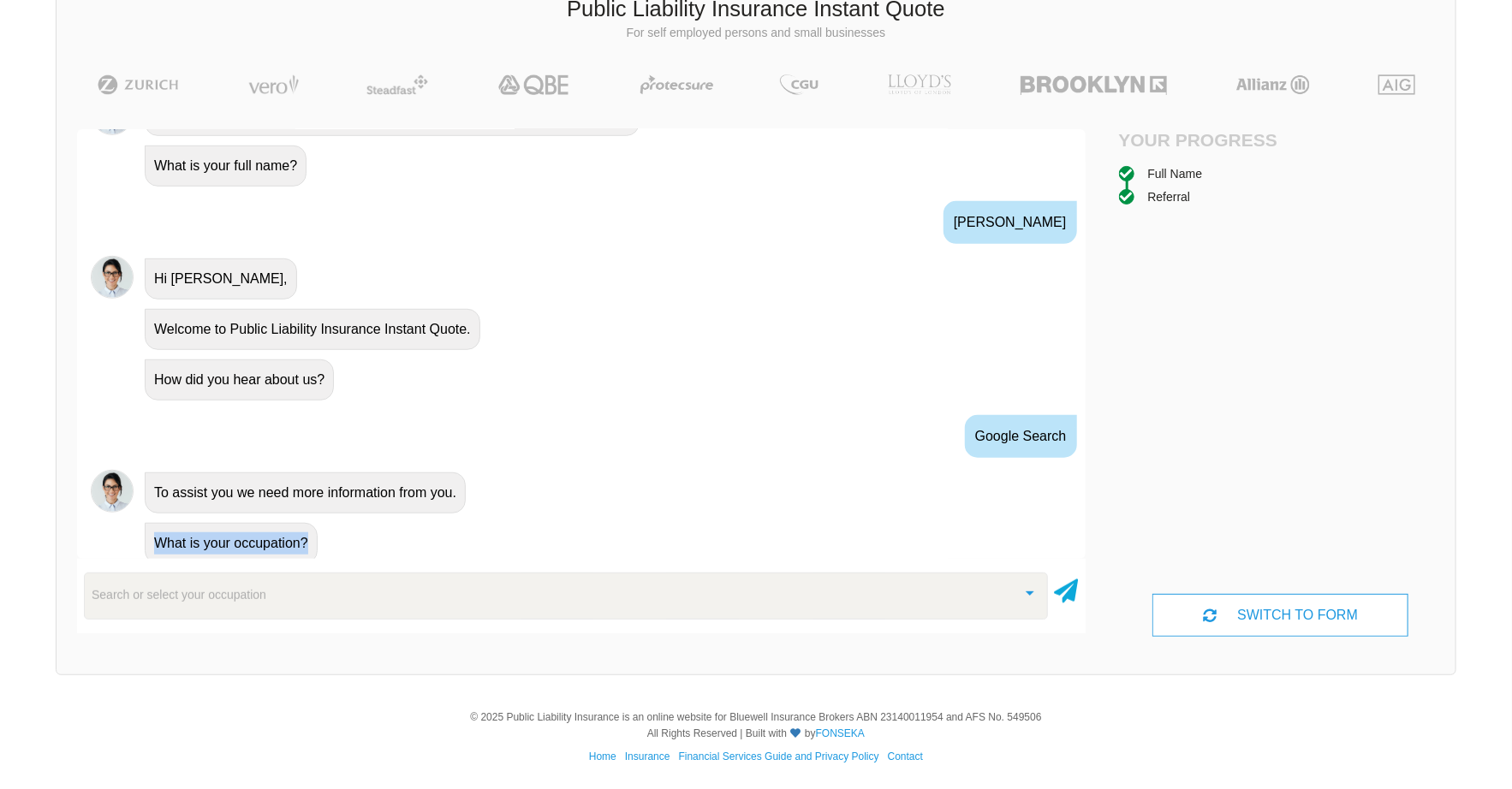
drag, startPoint x: 308, startPoint y: 534, endPoint x: 139, endPoint y: 528, distance: 169.1
click at [139, 528] on div "What is your occupation?" at bounding box center [605, 542] width 933 height 44
drag, startPoint x: 139, startPoint y: 528, endPoint x: 135, endPoint y: 512, distance: 16.5
click at [128, 502] on div at bounding box center [128, 502] width 0 height 0
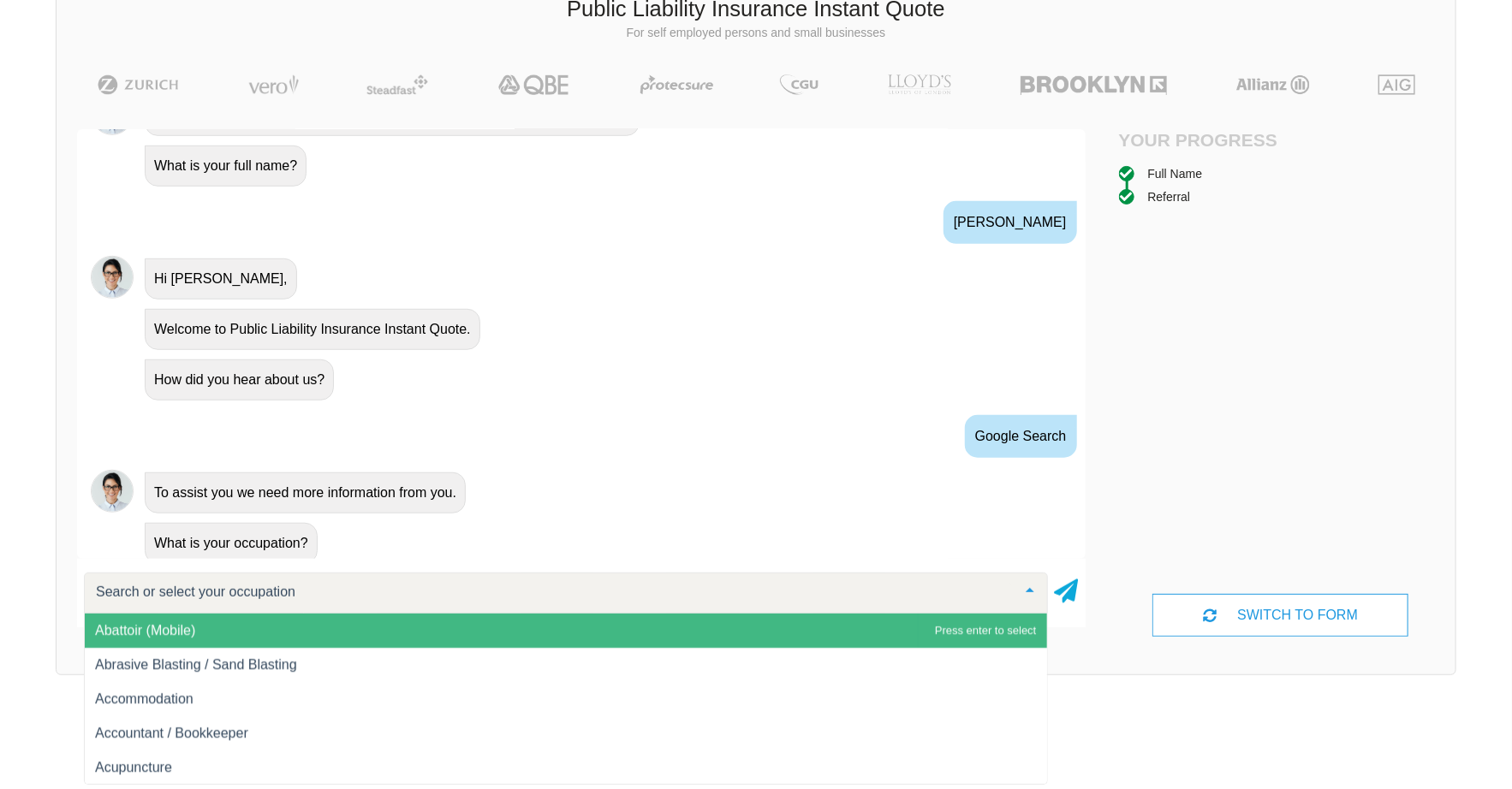
click at [207, 586] on input "text" at bounding box center [552, 592] width 921 height 17
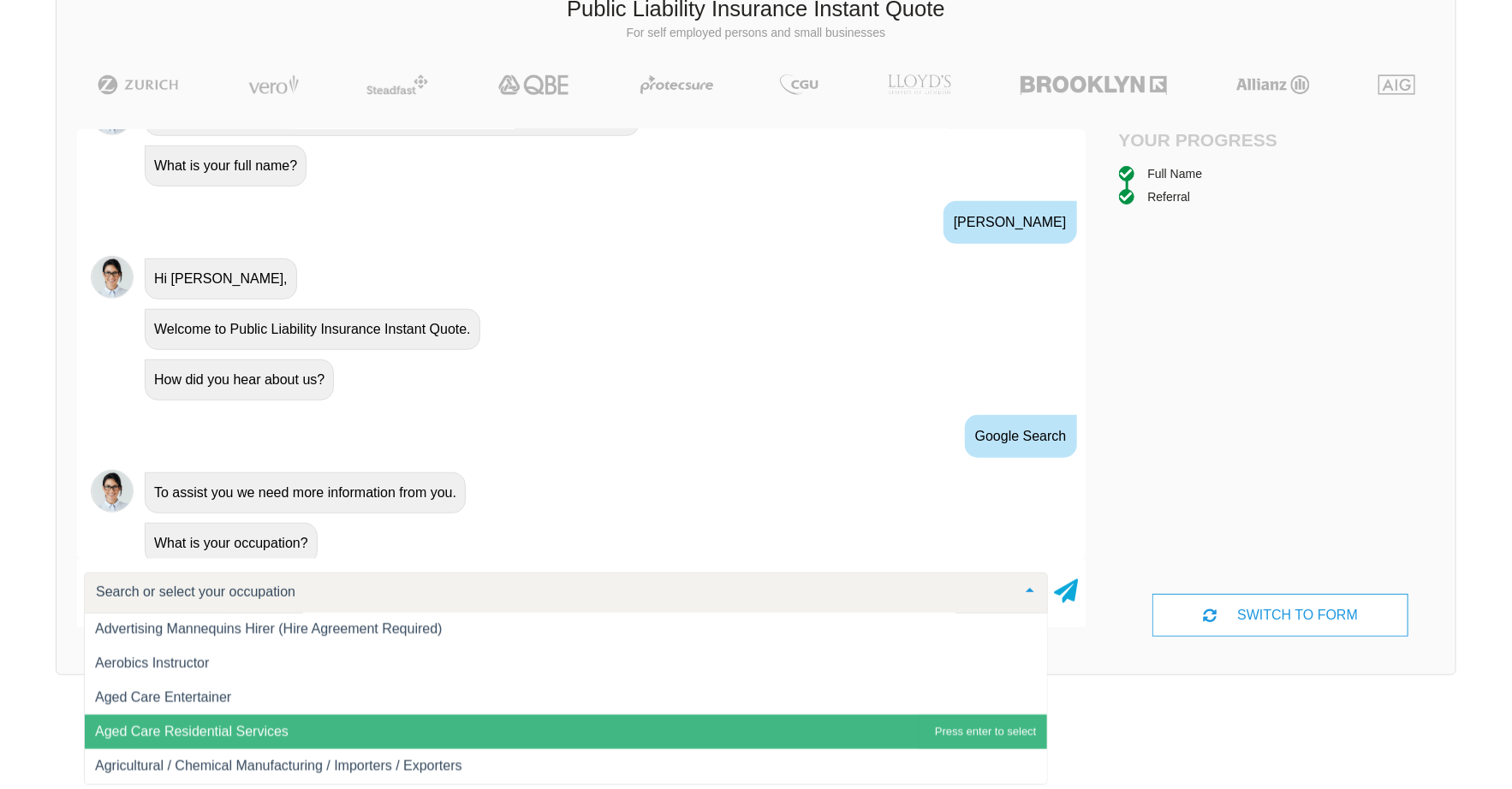
scroll to position [257, 0]
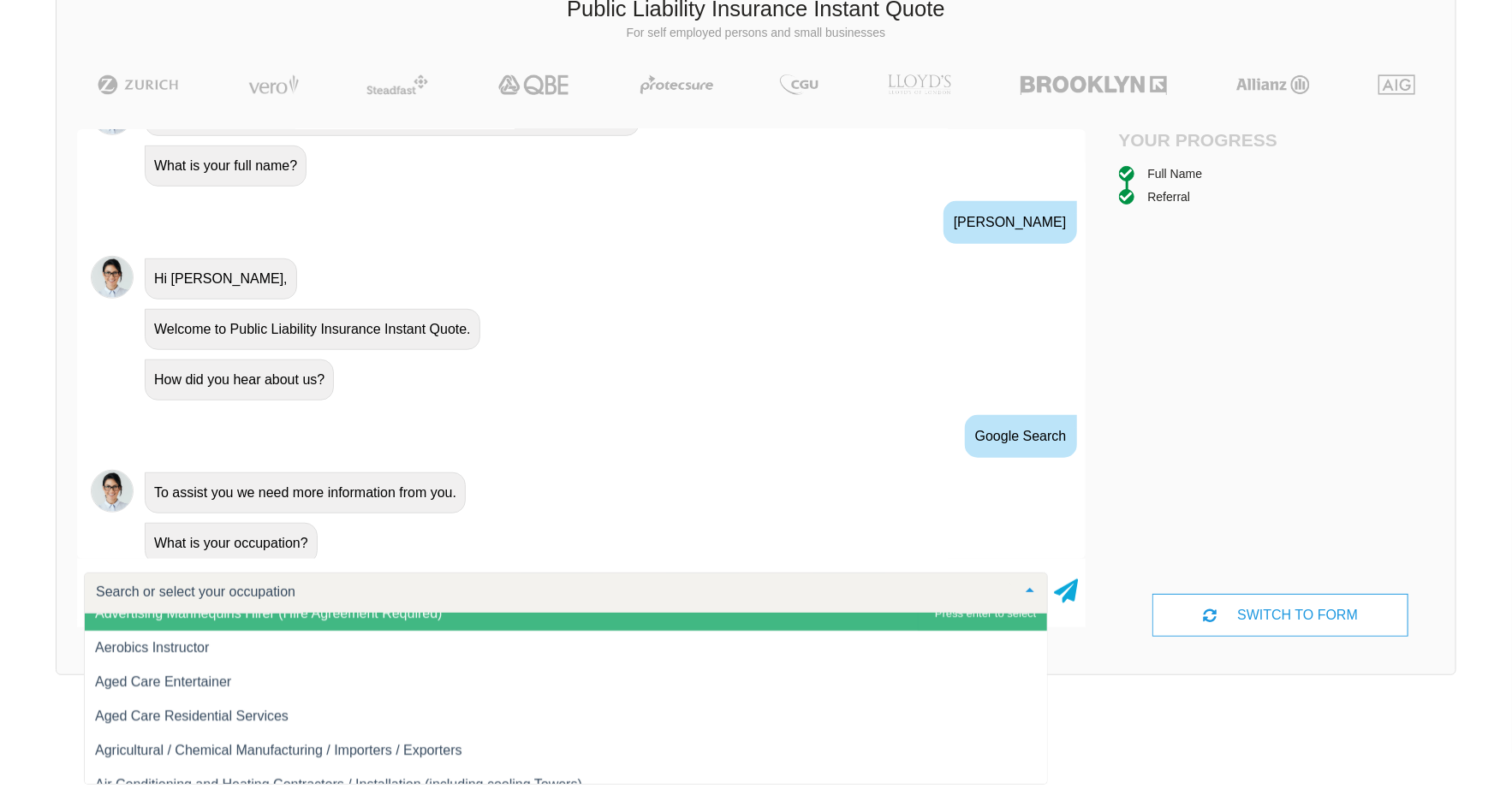
click at [194, 592] on input "text" at bounding box center [552, 592] width 921 height 17
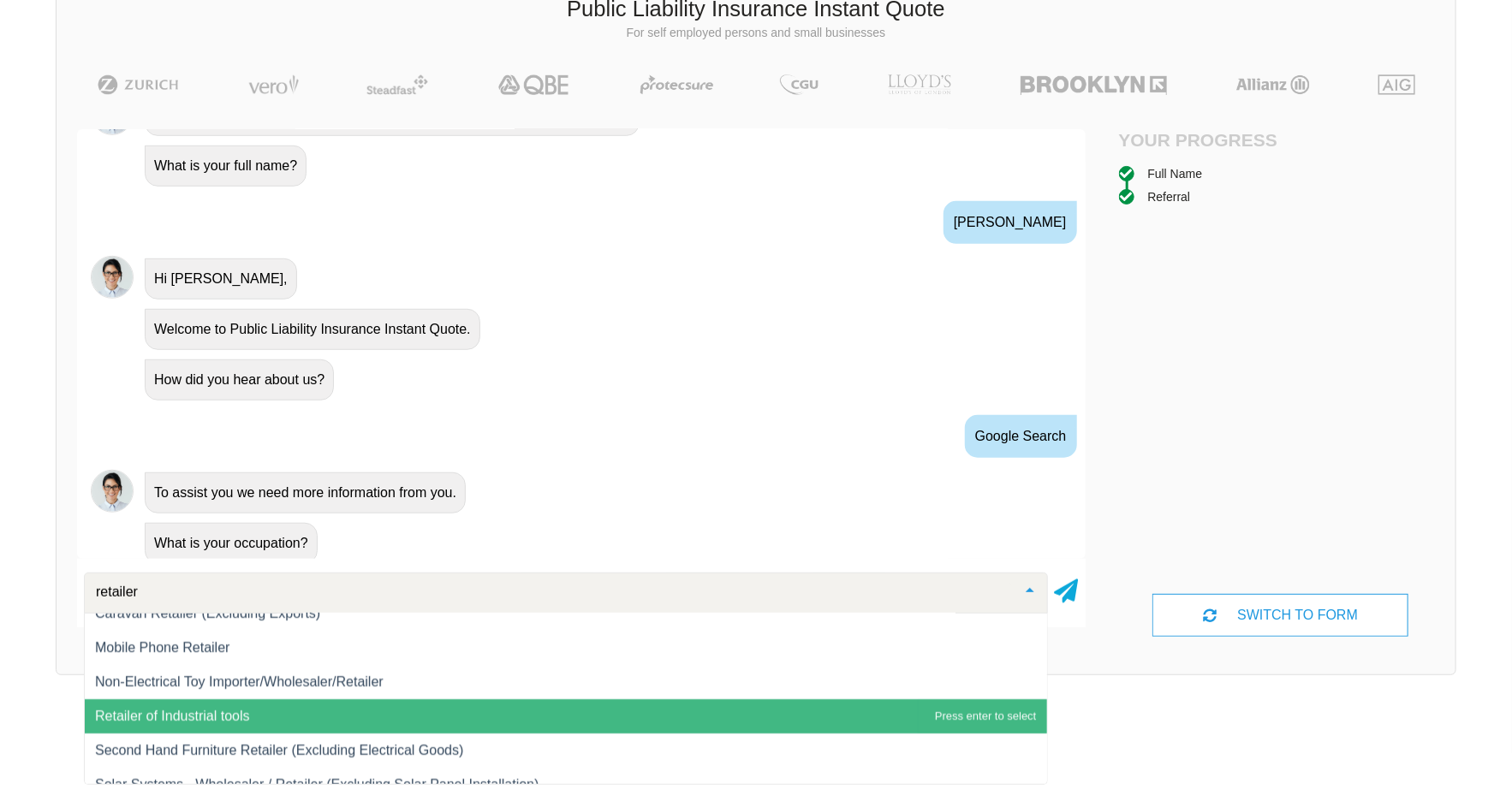
scroll to position [0, 0]
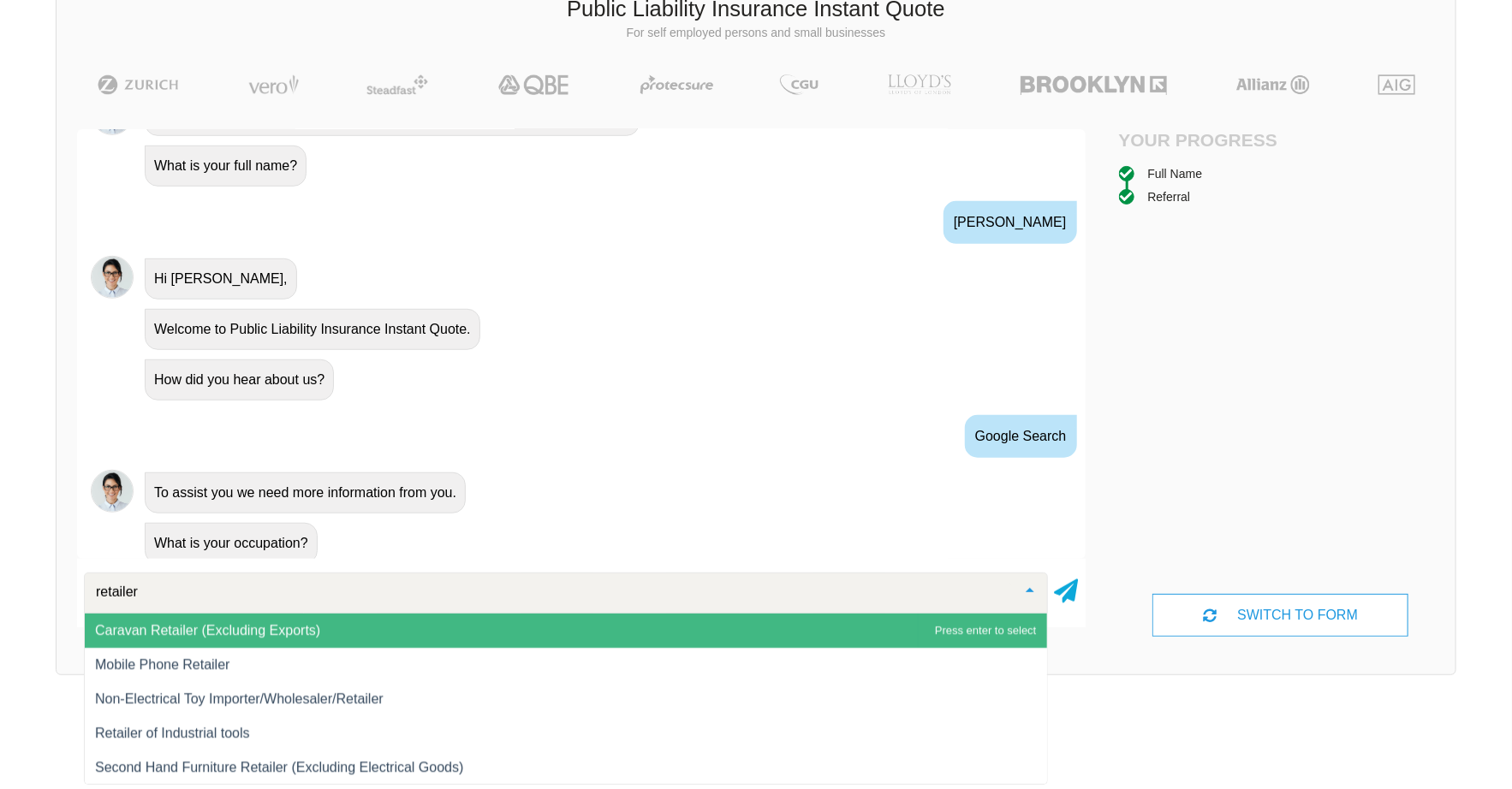
click at [208, 592] on input "retailer" at bounding box center [552, 592] width 921 height 17
type input "r"
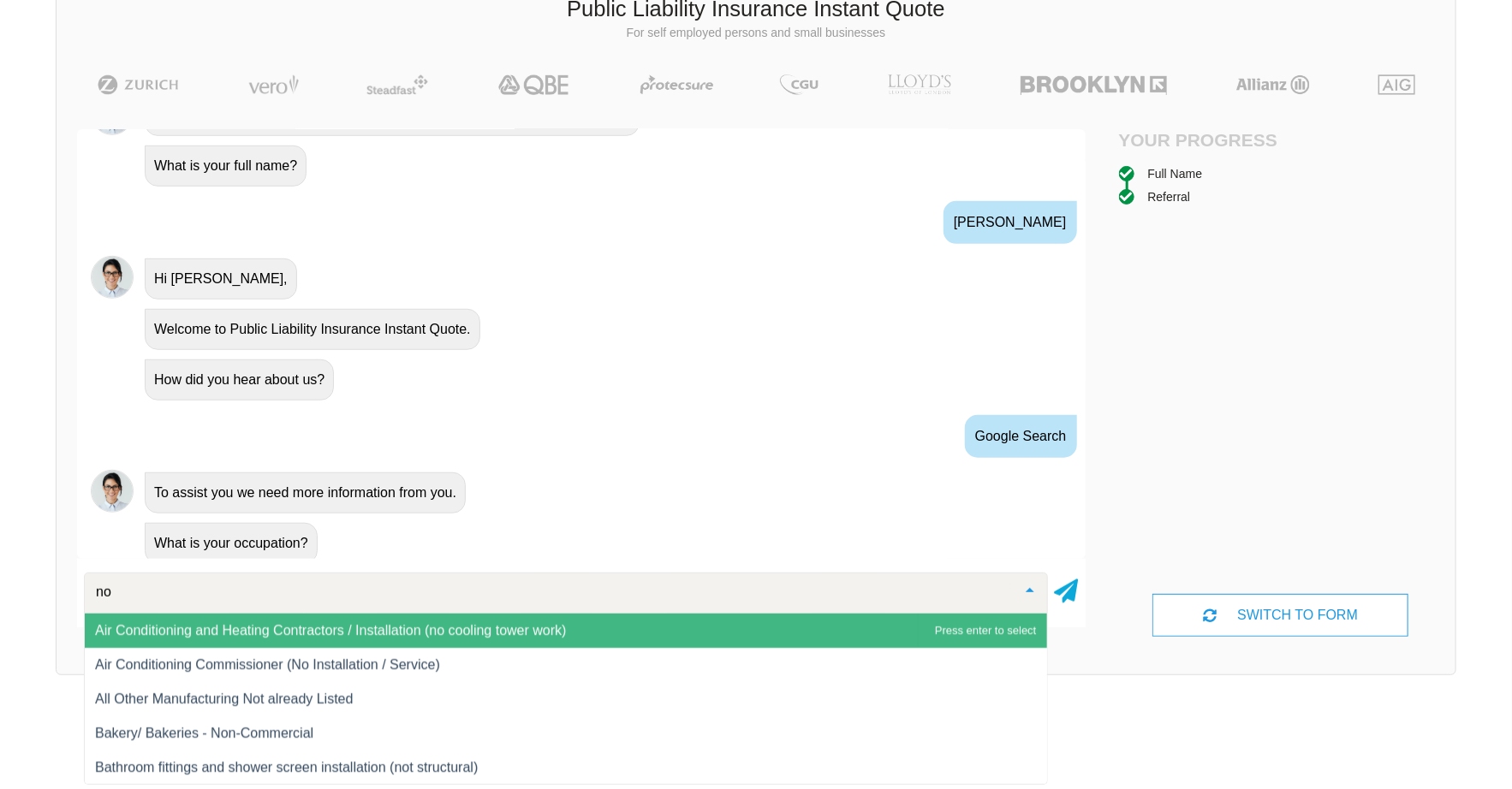
type input "n"
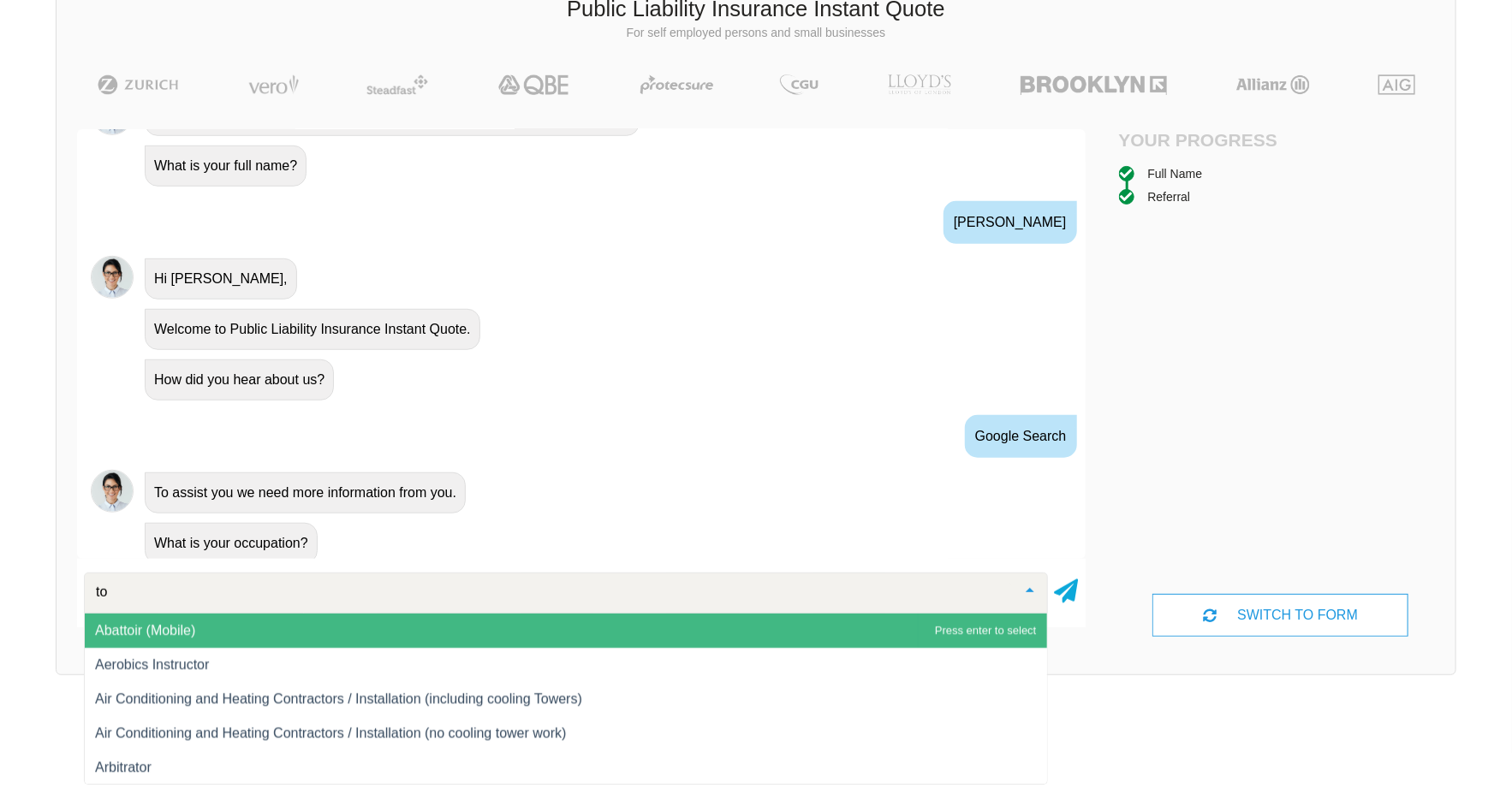
type input "toy"
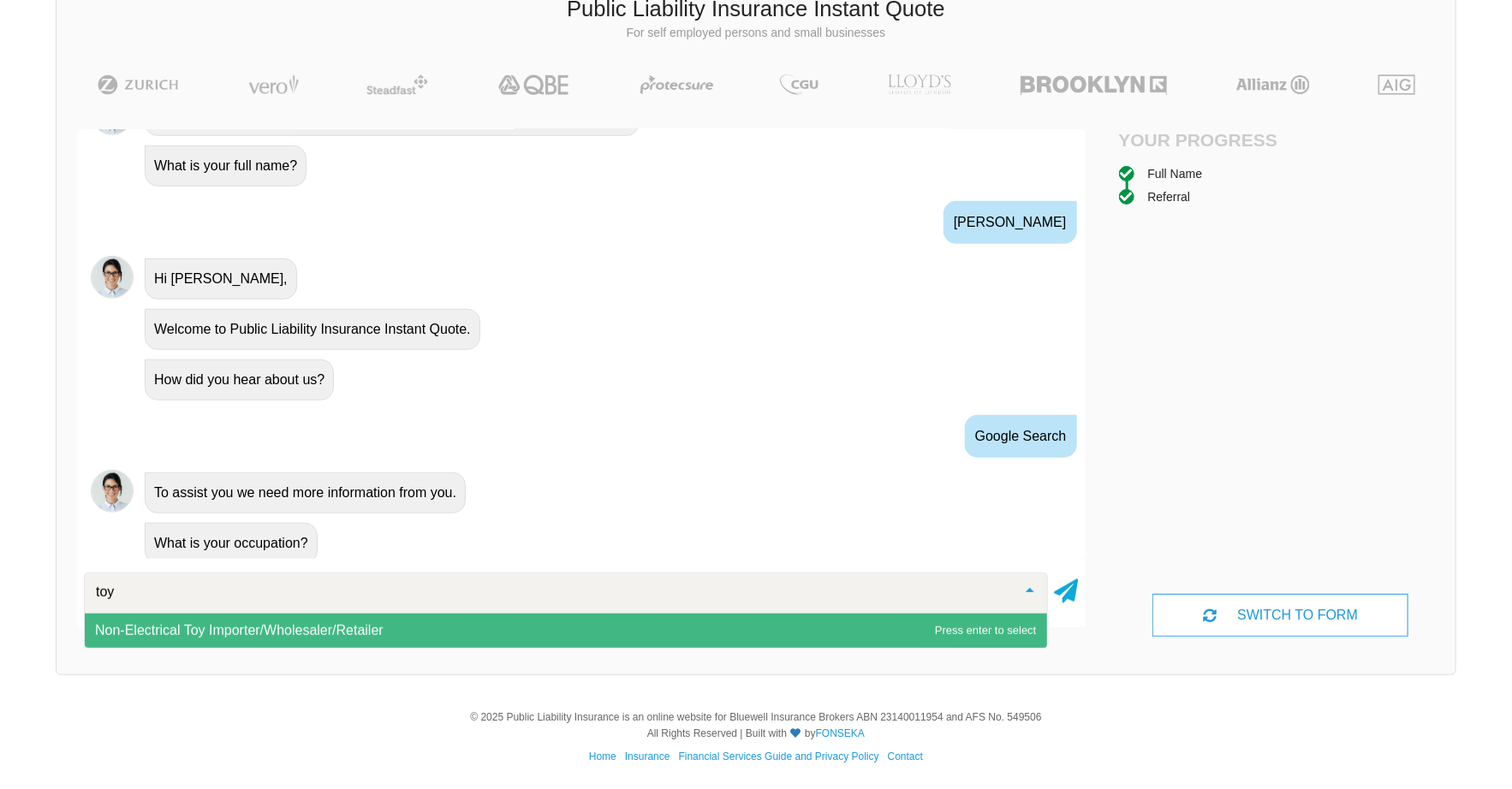
click at [228, 626] on span "Non-Electrical Toy Importer/Wholesaler/Retailer" at bounding box center [239, 631] width 289 height 15
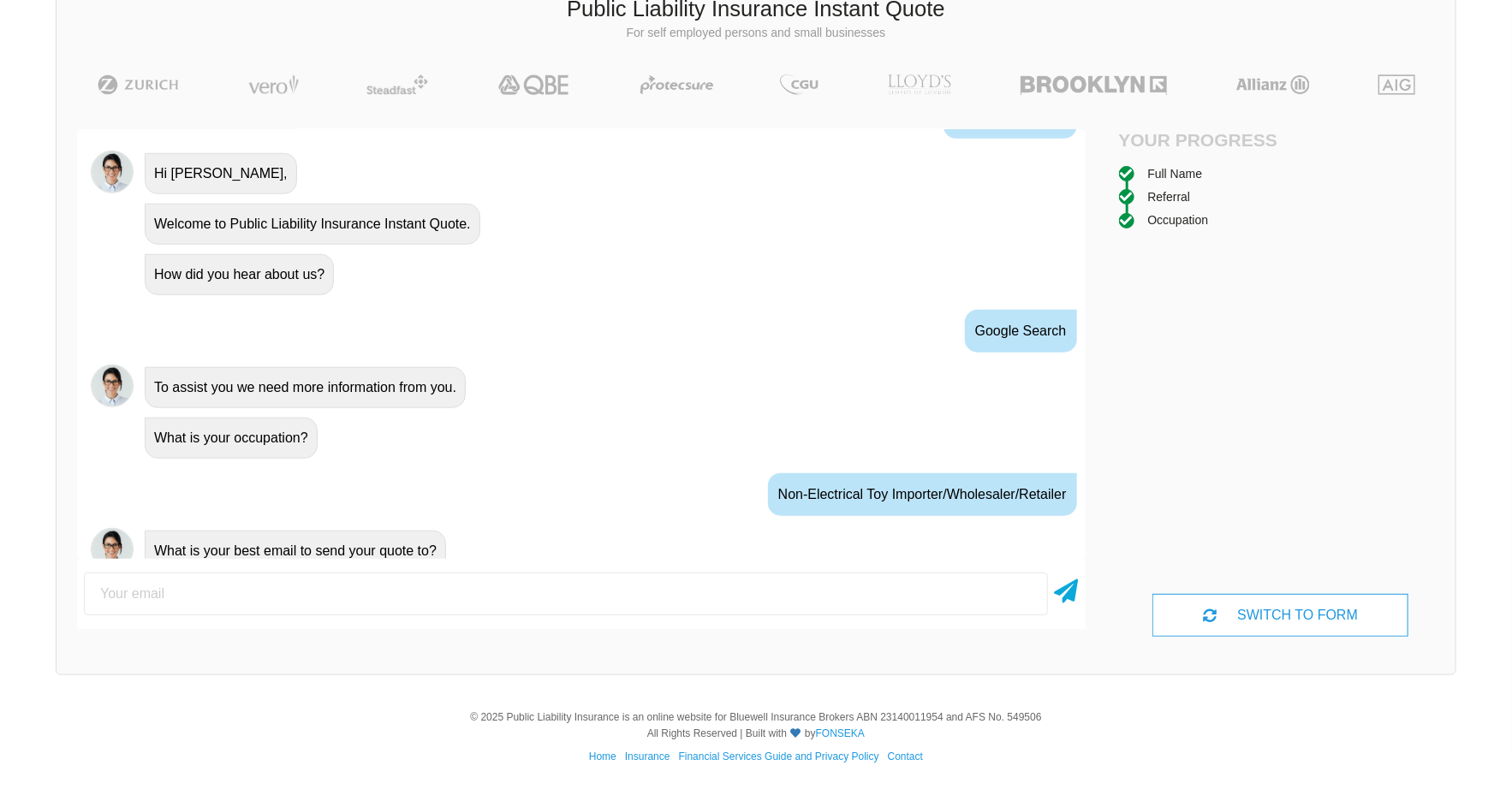
scroll to position [732, 0]
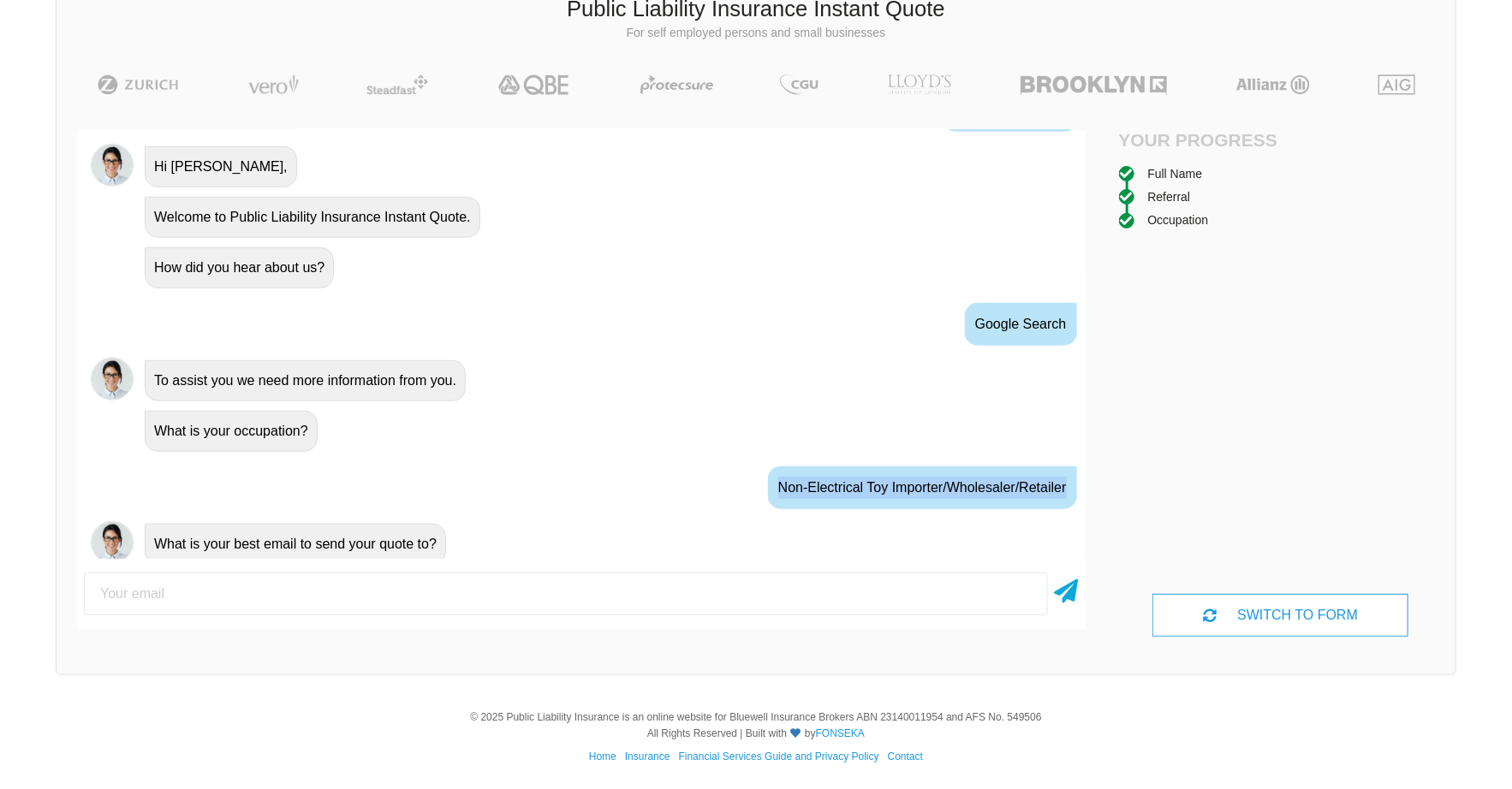
drag, startPoint x: 770, startPoint y: 479, endPoint x: 1063, endPoint y: 469, distance: 293.2
click at [1063, 469] on div "Non-Electrical Toy Importer/Wholesaler/Retailer" at bounding box center [922, 488] width 309 height 43
drag, startPoint x: 1063, startPoint y: 469, endPoint x: 1064, endPoint y: 452, distance: 17.0
click at [1052, 447] on div at bounding box center [1052, 447] width 0 height 0
click at [699, 498] on div "Non-Electrical Toy Importer/Wholesaler/Retailer" at bounding box center [581, 486] width 1008 height 62
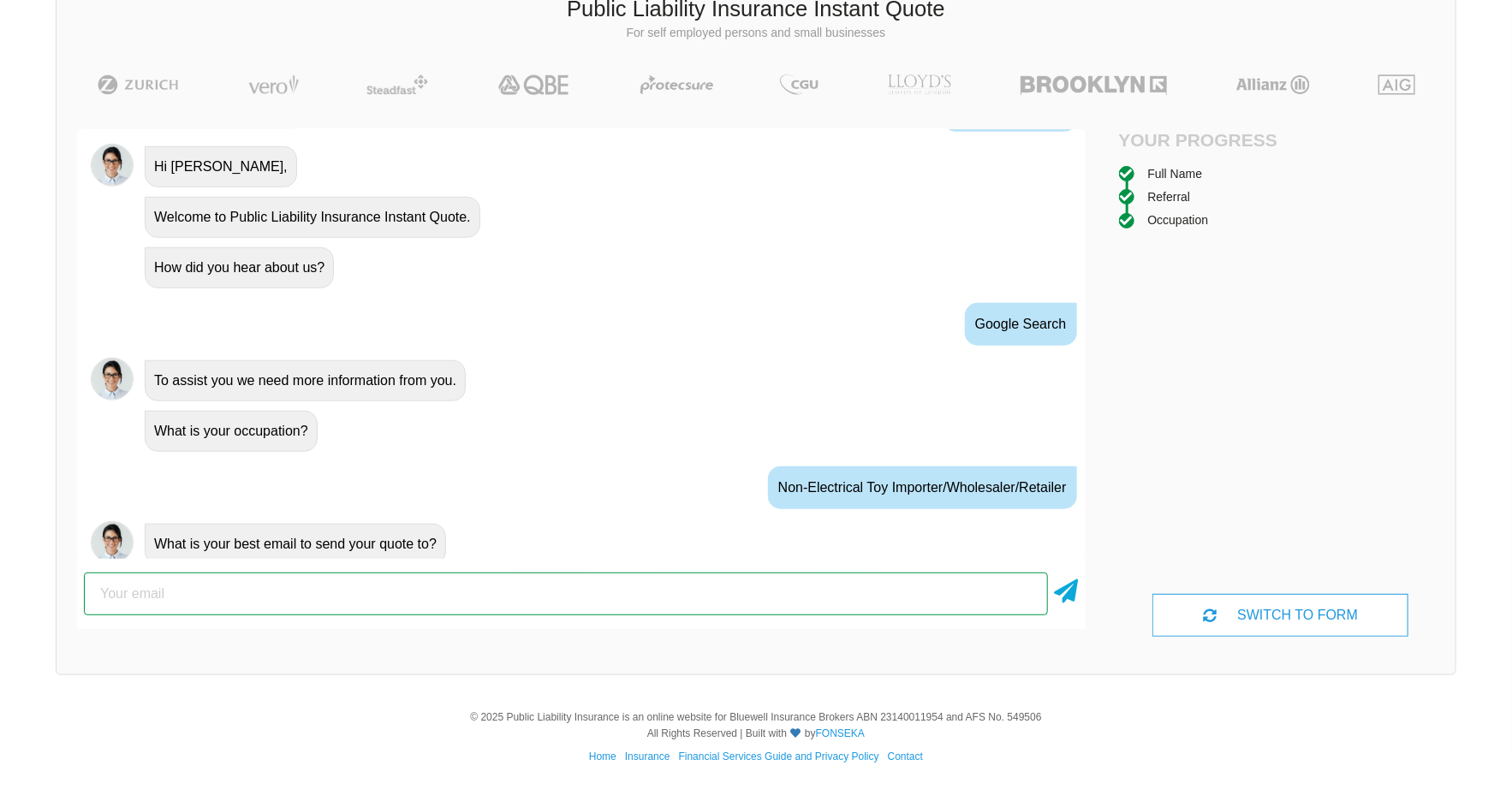
click at [323, 584] on input "email" at bounding box center [565, 594] width 964 height 43
type input "s"
type input "[EMAIL_ADDRESS][DOMAIN_NAME]"
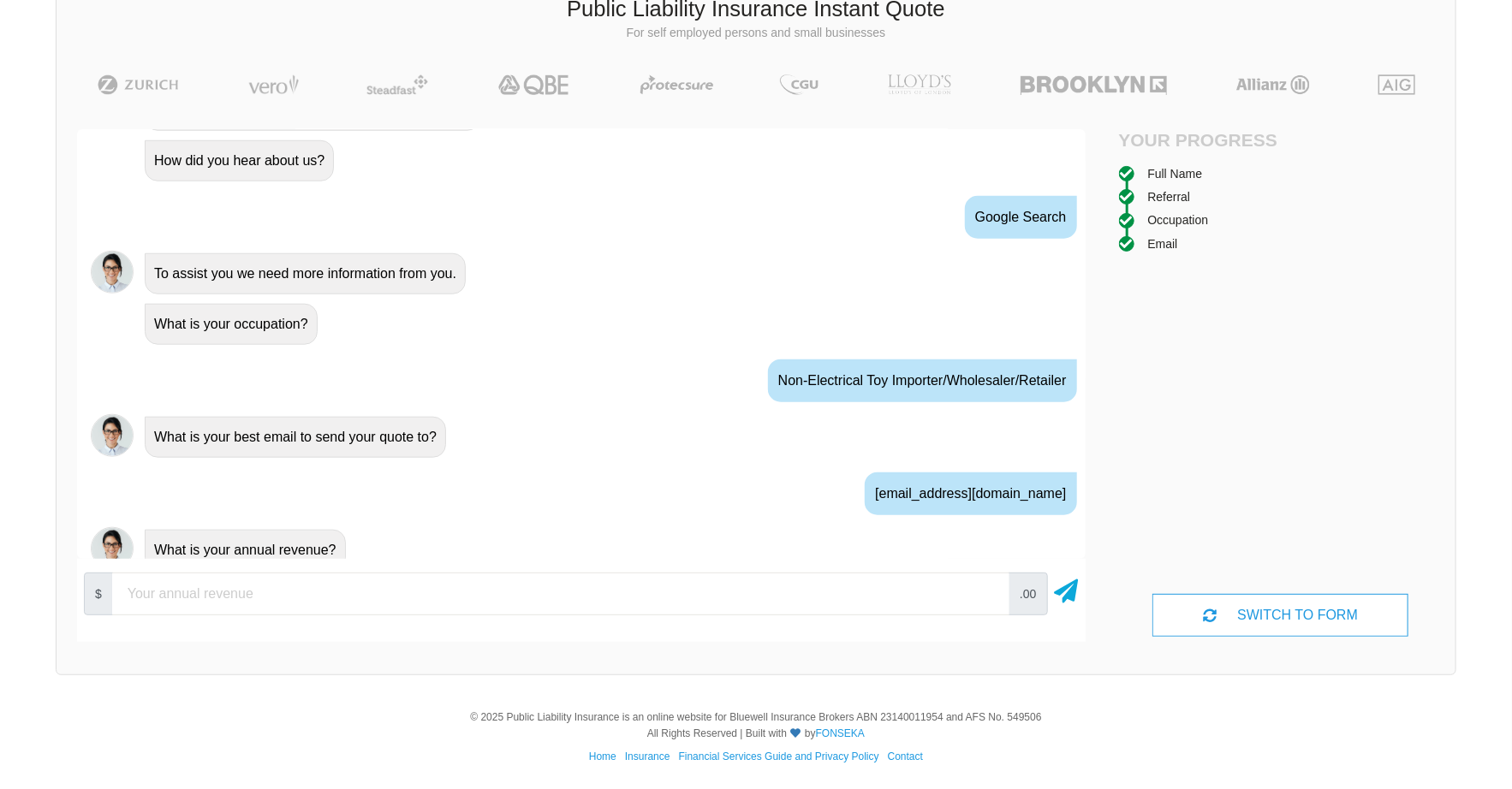
scroll to position [843, 0]
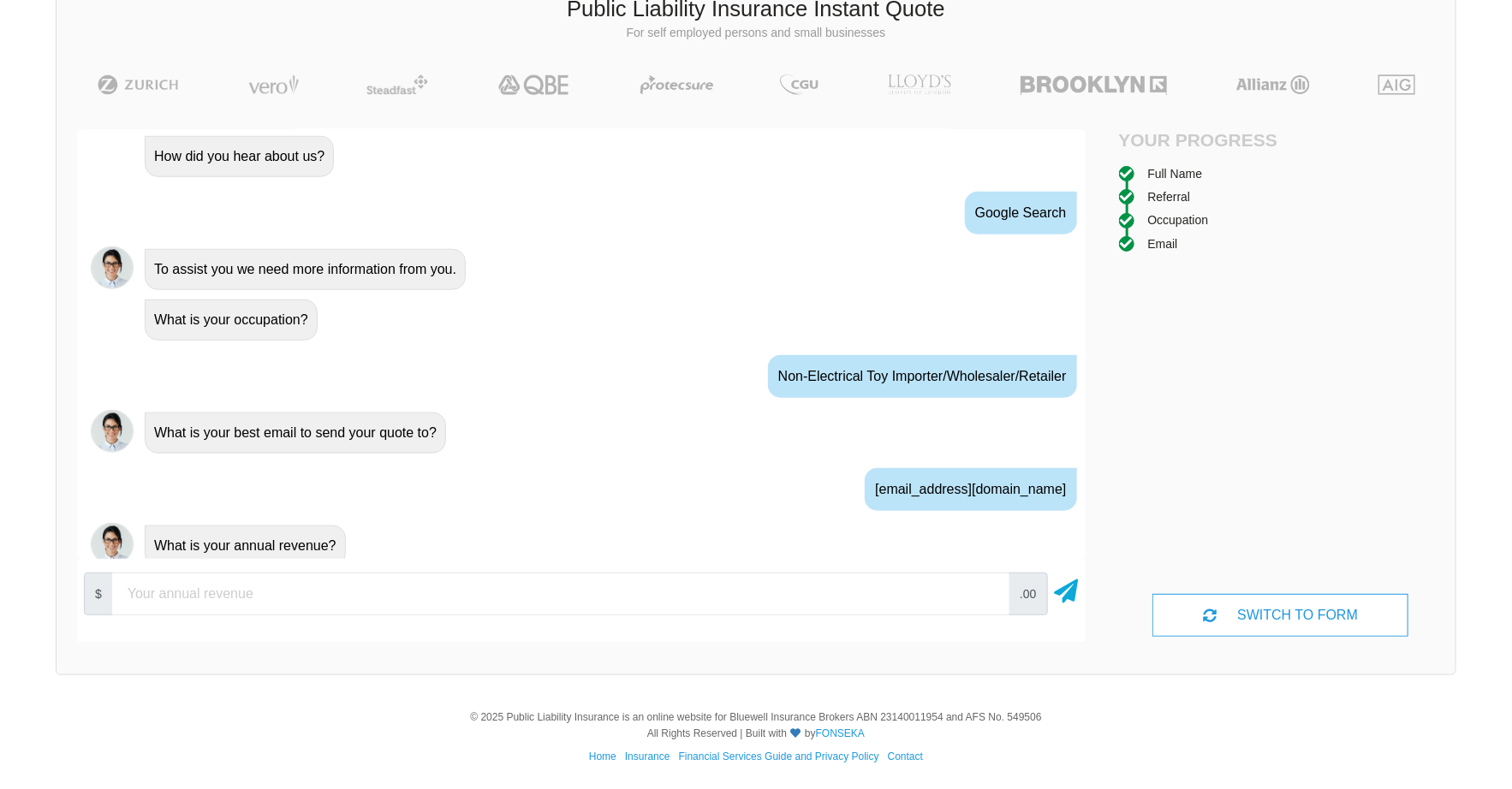
click at [303, 588] on input "number" at bounding box center [560, 594] width 897 height 43
drag, startPoint x: 333, startPoint y: 535, endPoint x: 115, endPoint y: 525, distance: 218.2
click at [115, 525] on div "What is your annual revenue?" at bounding box center [581, 545] width 1008 height 50
drag, startPoint x: 115, startPoint y: 525, endPoint x: 113, endPoint y: 509, distance: 16.1
click at [103, 502] on div at bounding box center [103, 502] width 0 height 0
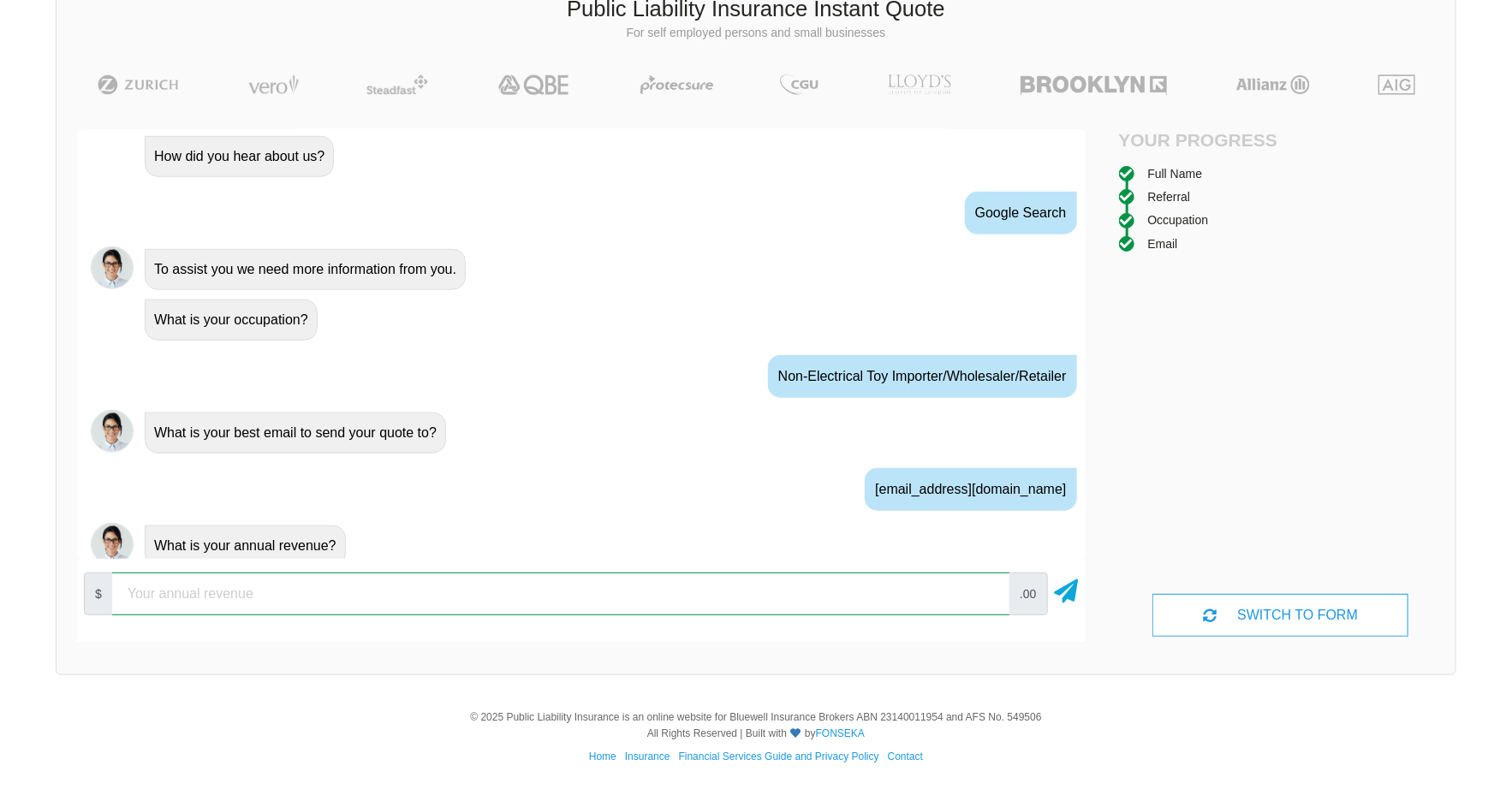
click at [254, 584] on input "number" at bounding box center [560, 594] width 897 height 43
type input "2"
type input "1"
click at [138, 592] on input "15000" at bounding box center [560, 594] width 897 height 43
type input "10000"
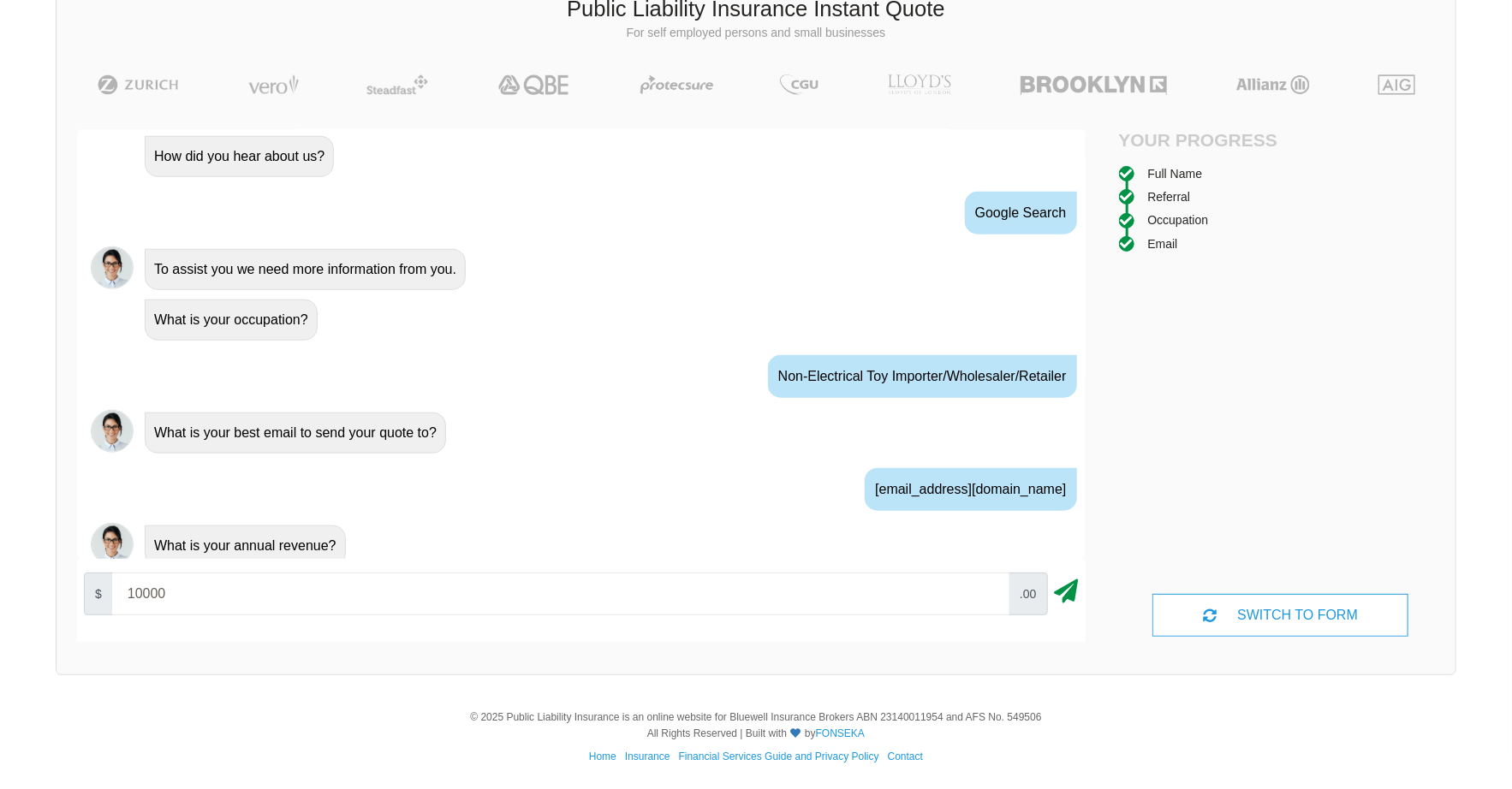
click at [1069, 599] on icon at bounding box center [1067, 588] width 24 height 31
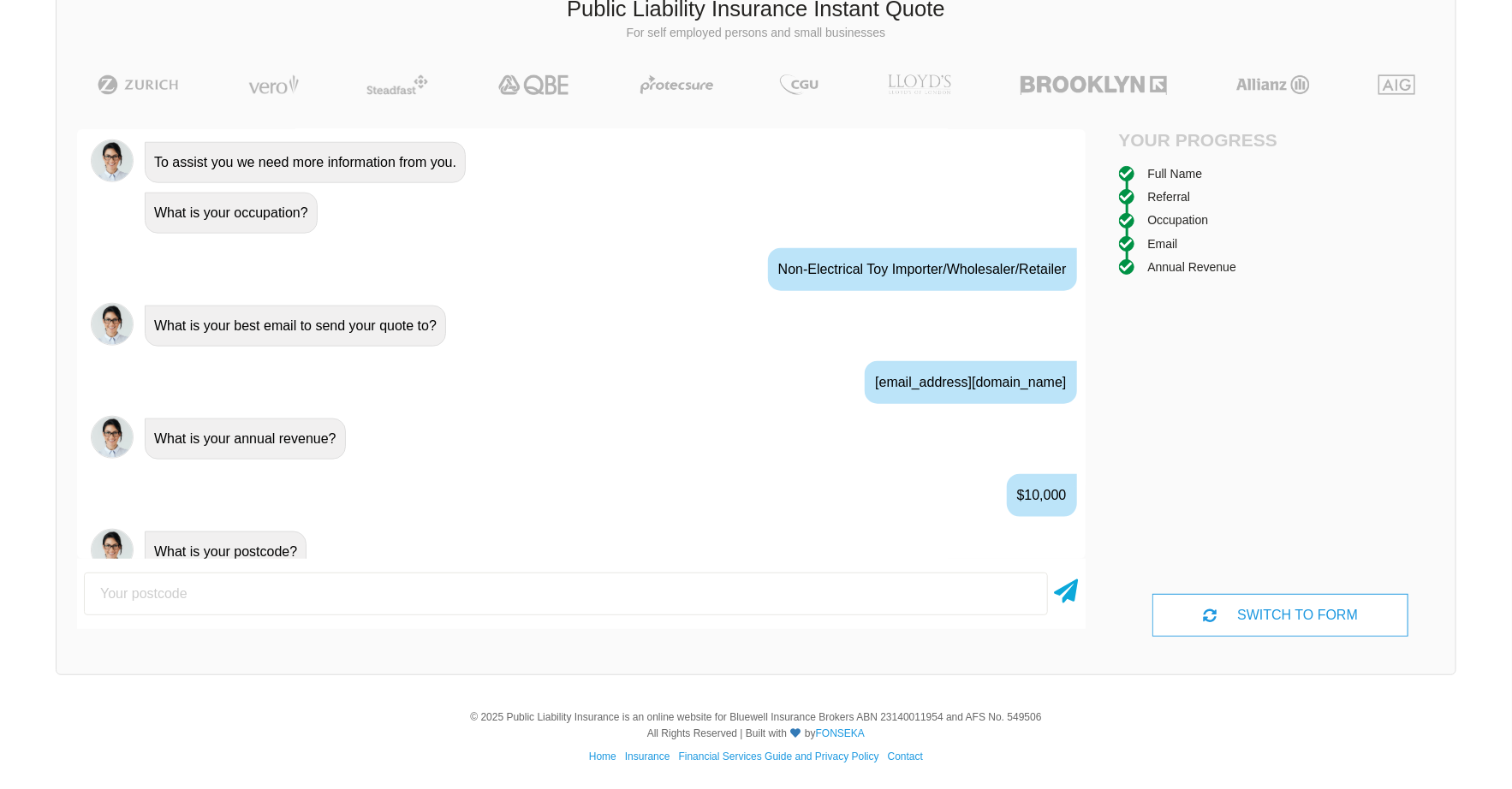
scroll to position [954, 0]
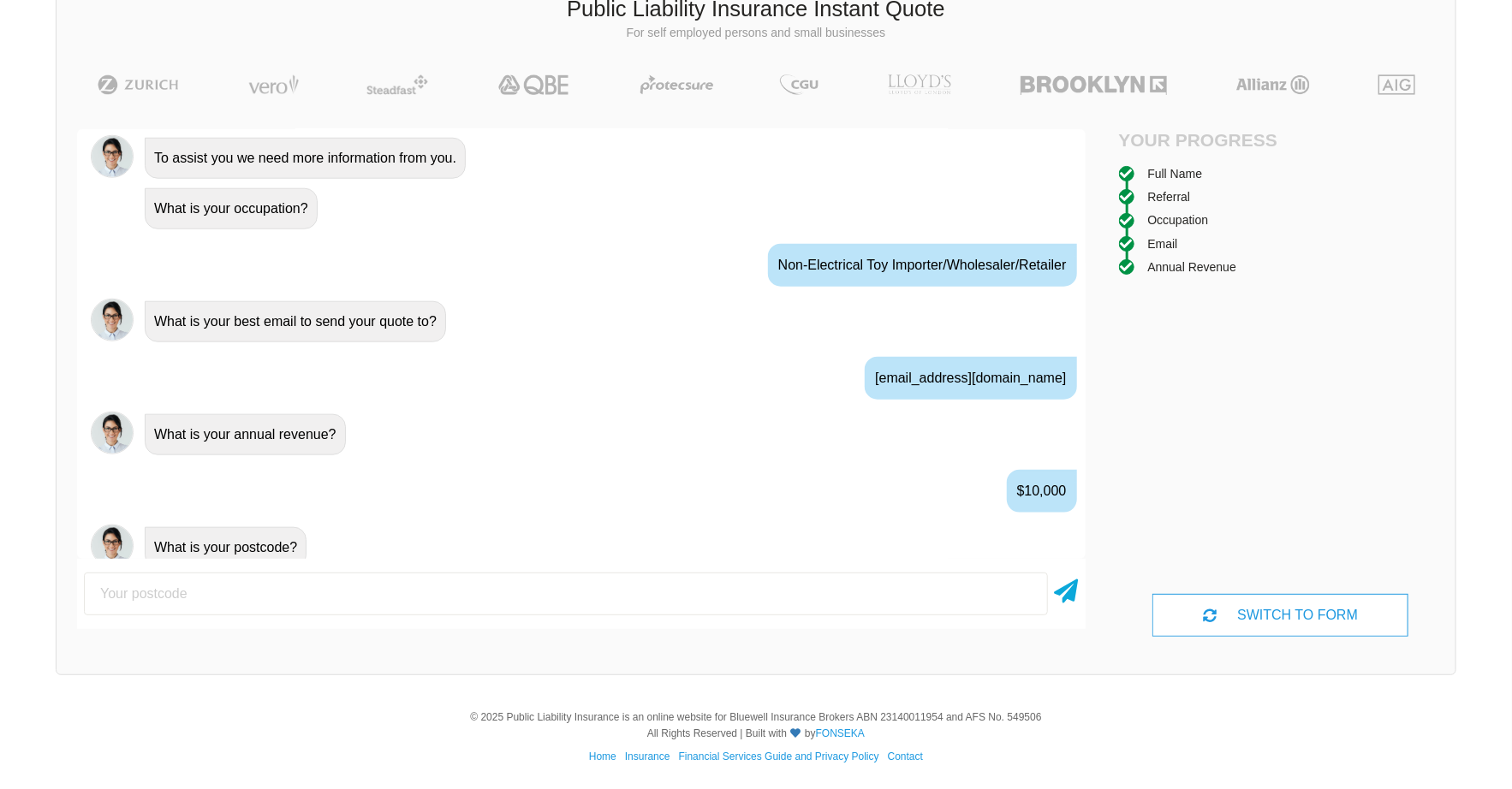
click at [232, 596] on input "number" at bounding box center [565, 594] width 964 height 43
type input "4109"
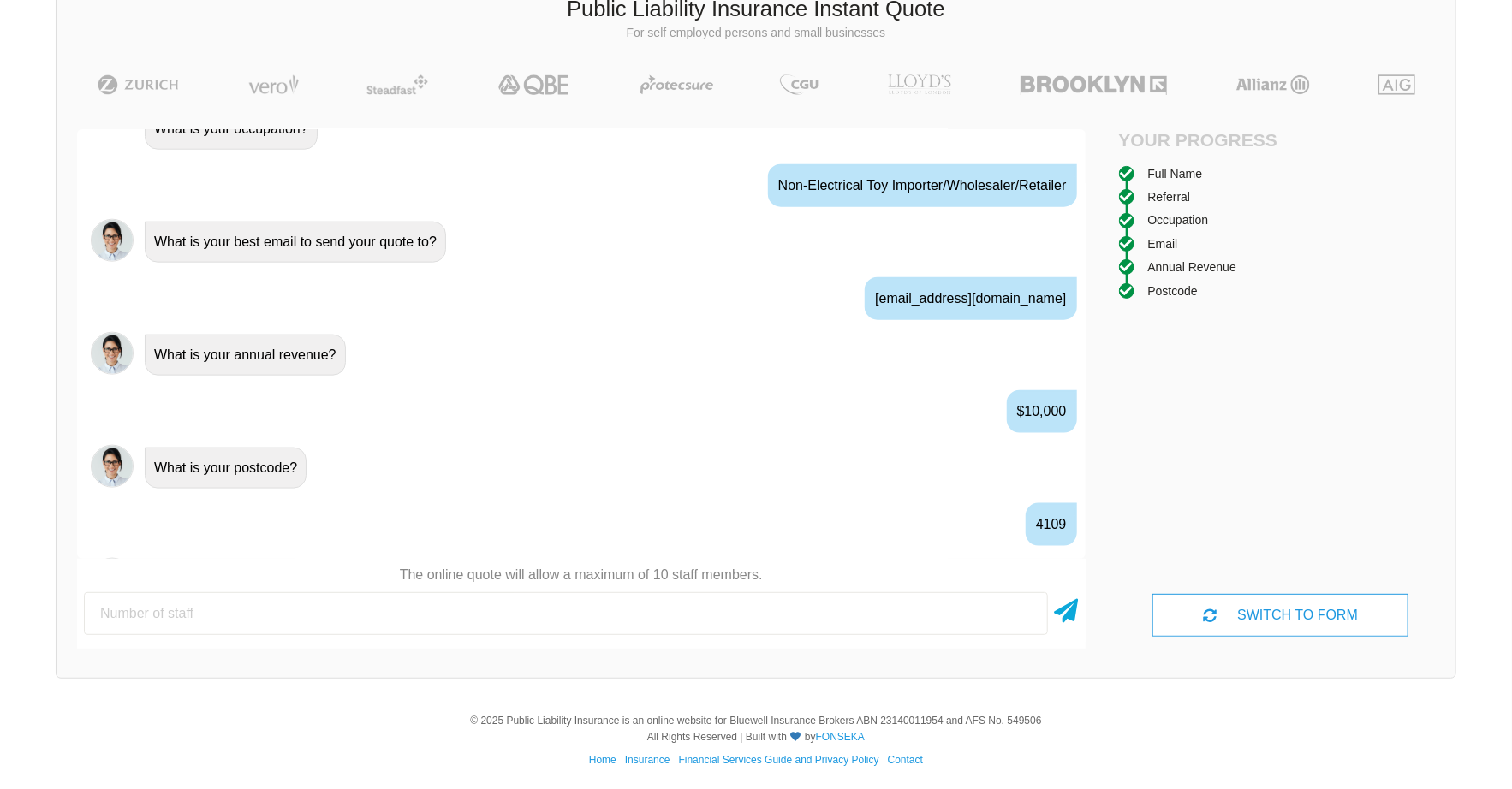
scroll to position [1066, 0]
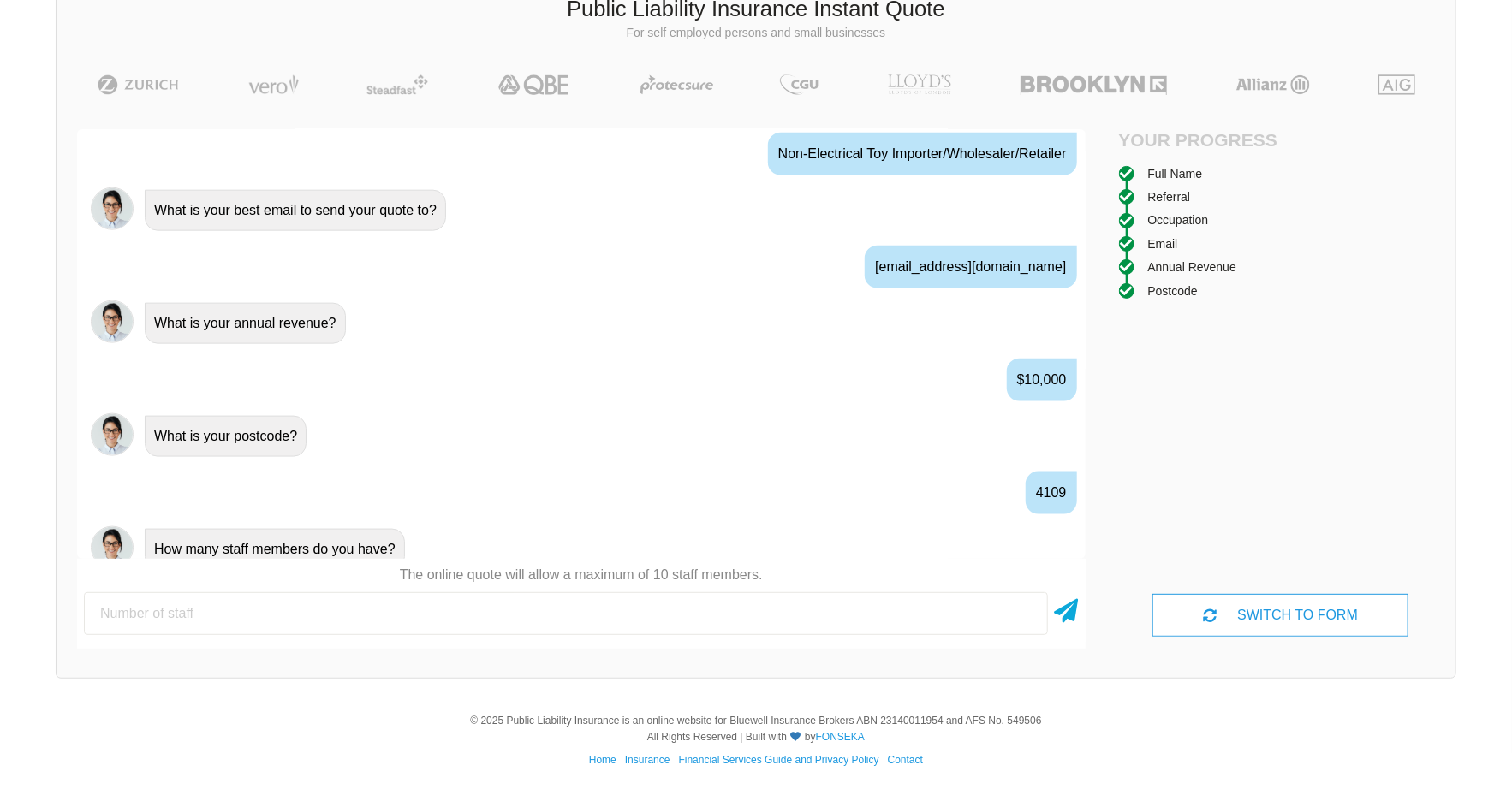
click at [258, 605] on input "number" at bounding box center [565, 614] width 964 height 43
type input "0"
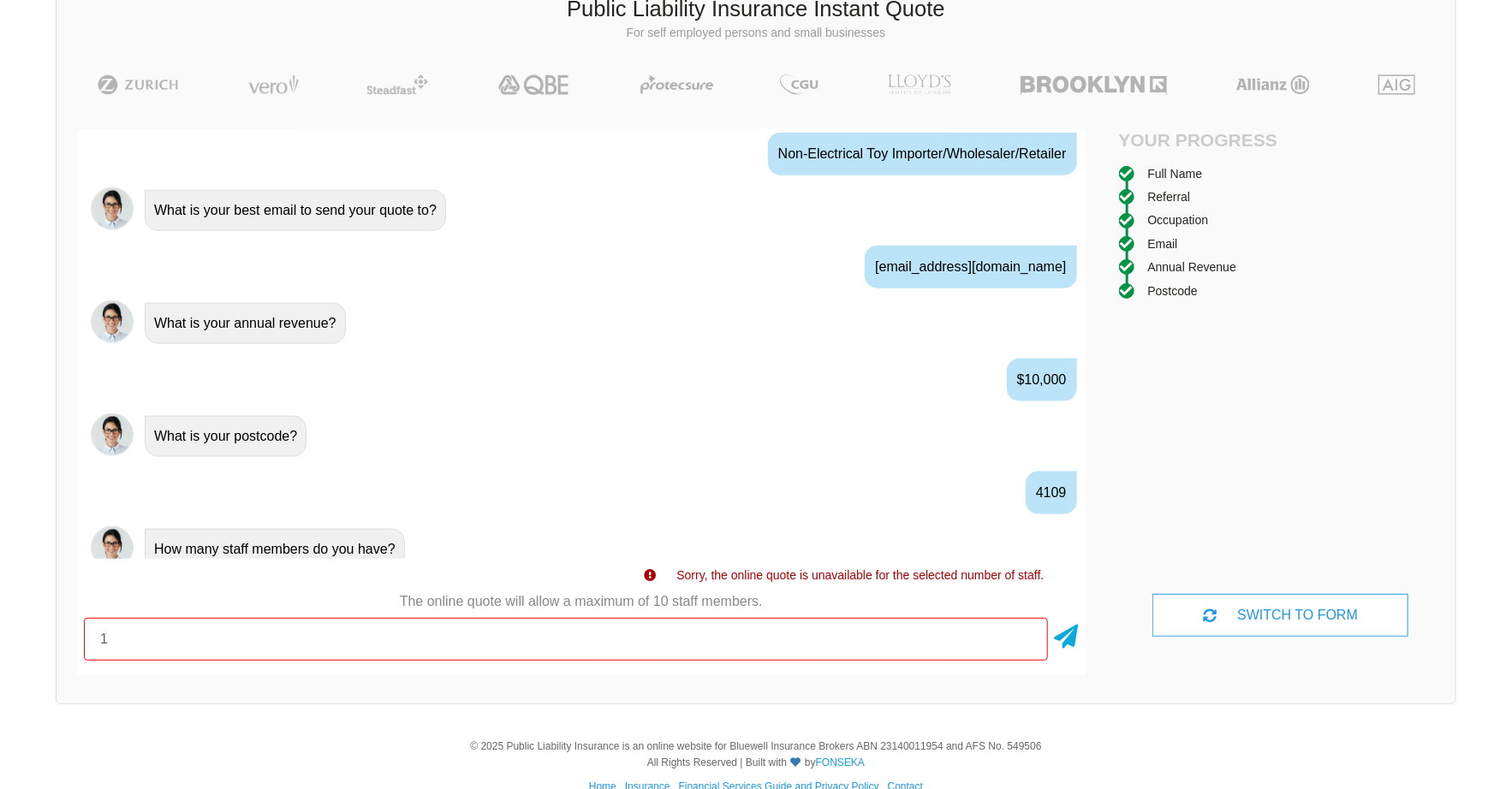
type input "1"
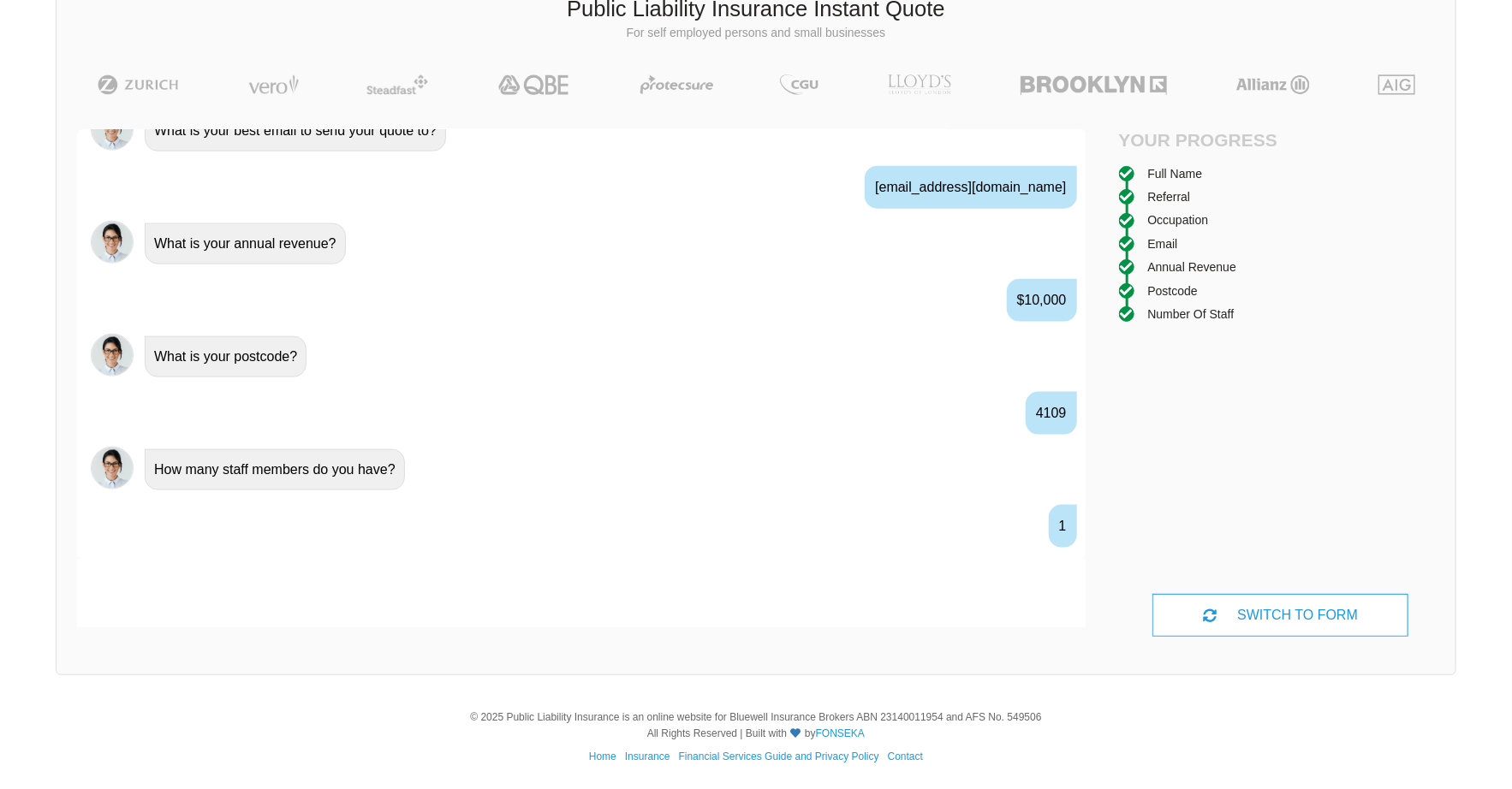
scroll to position [1177, 0]
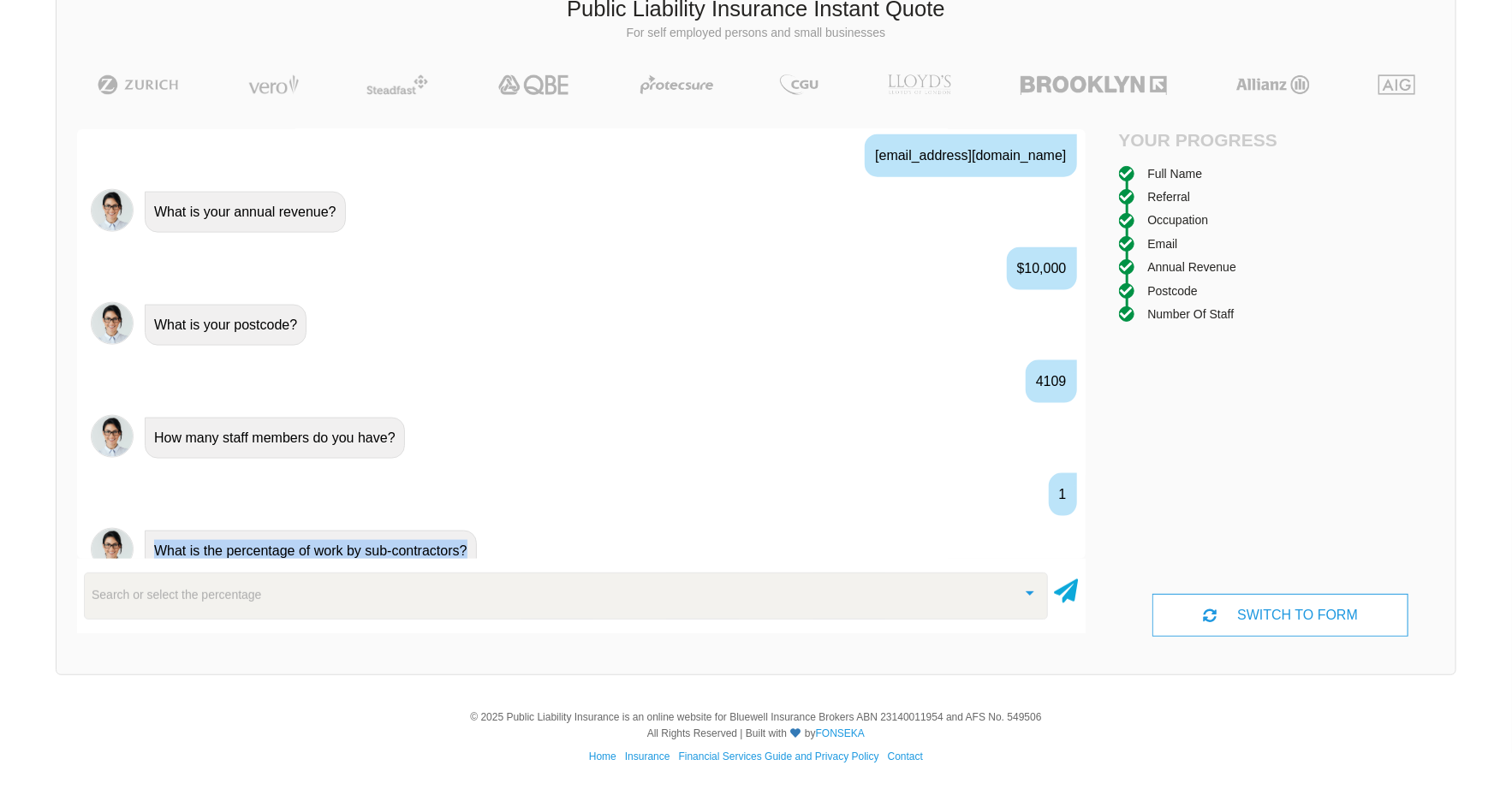
drag, startPoint x: 463, startPoint y: 532, endPoint x: 154, endPoint y: 545, distance: 309.3
click at [154, 545] on div "What is the percentage of work by sub-contractors?" at bounding box center [310, 551] width 332 height 41
click at [143, 542] on div at bounding box center [143, 542] width 0 height 0
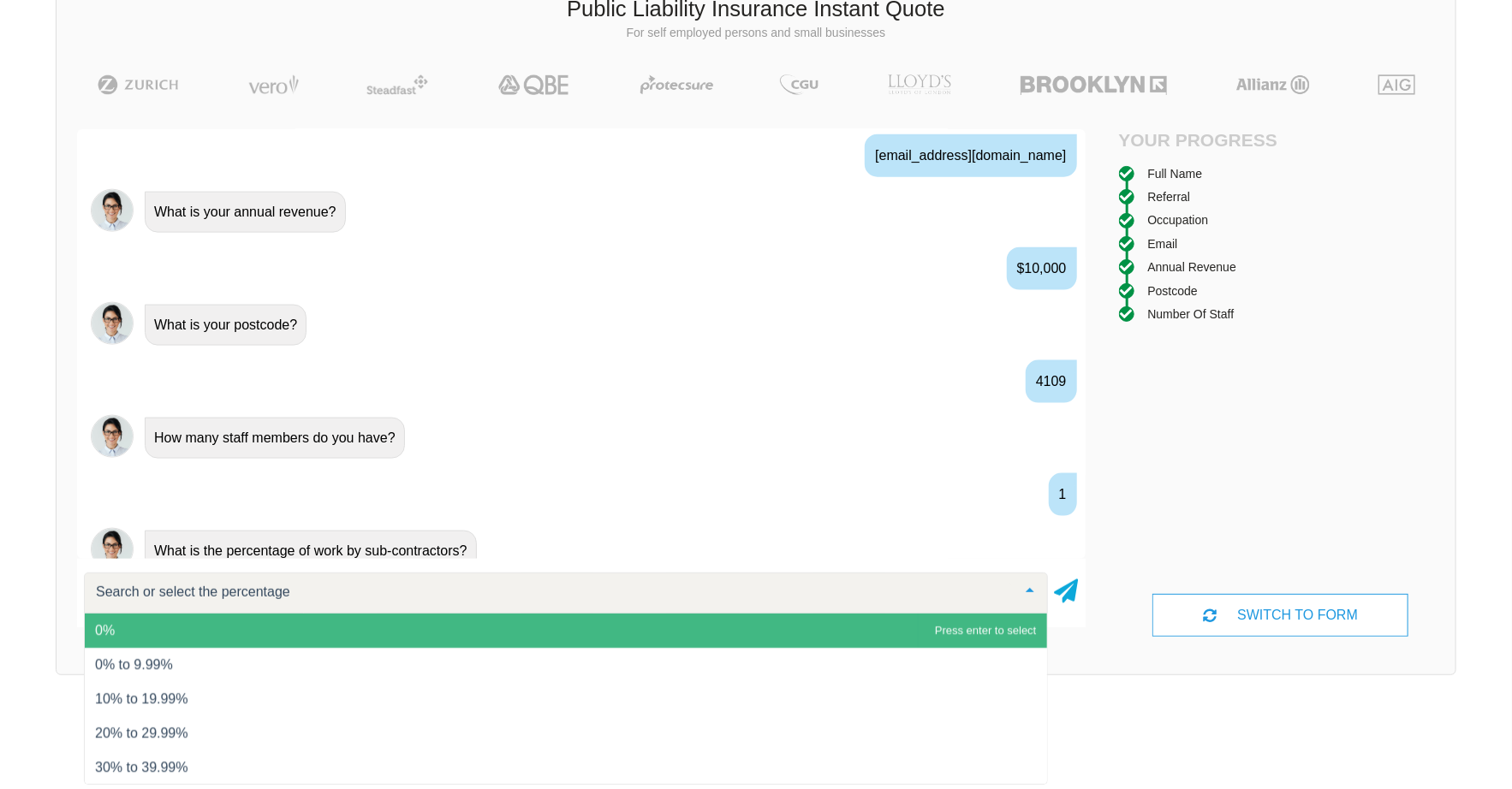
click at [267, 599] on div at bounding box center [565, 593] width 964 height 41
click at [198, 629] on span "0%" at bounding box center [565, 631] width 962 height 34
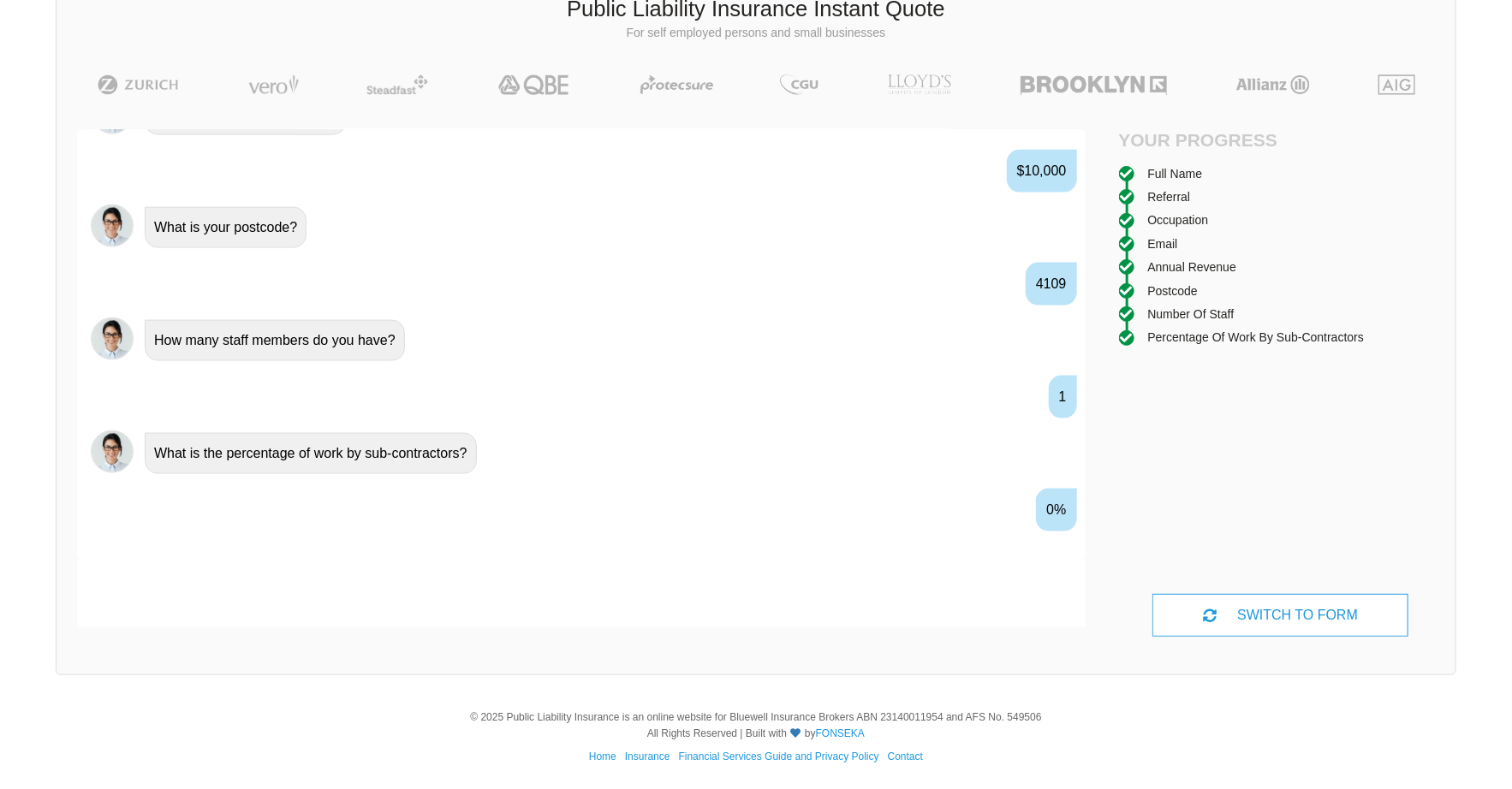
scroll to position [1289, 0]
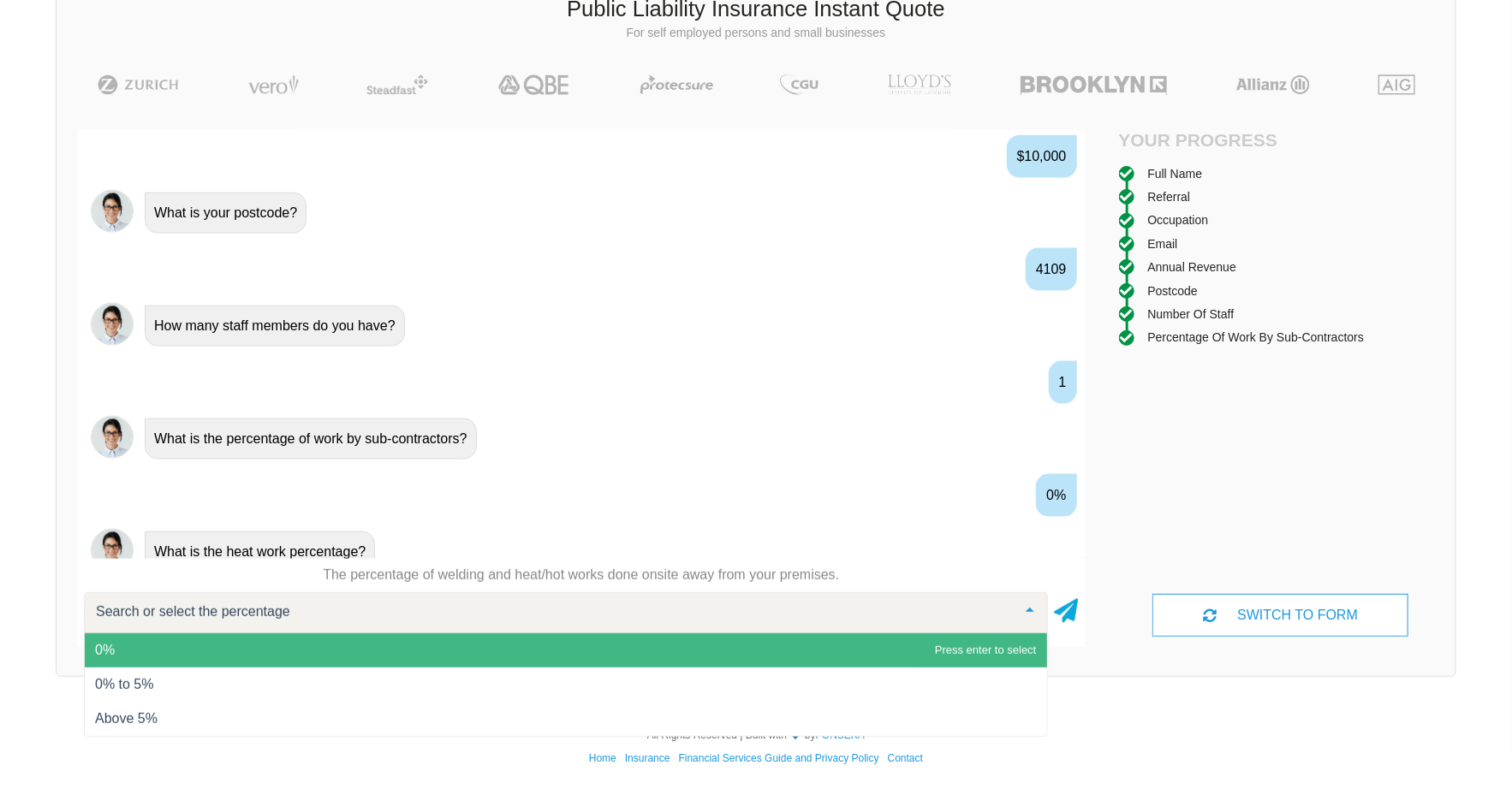
click at [194, 645] on span "0%" at bounding box center [565, 650] width 962 height 34
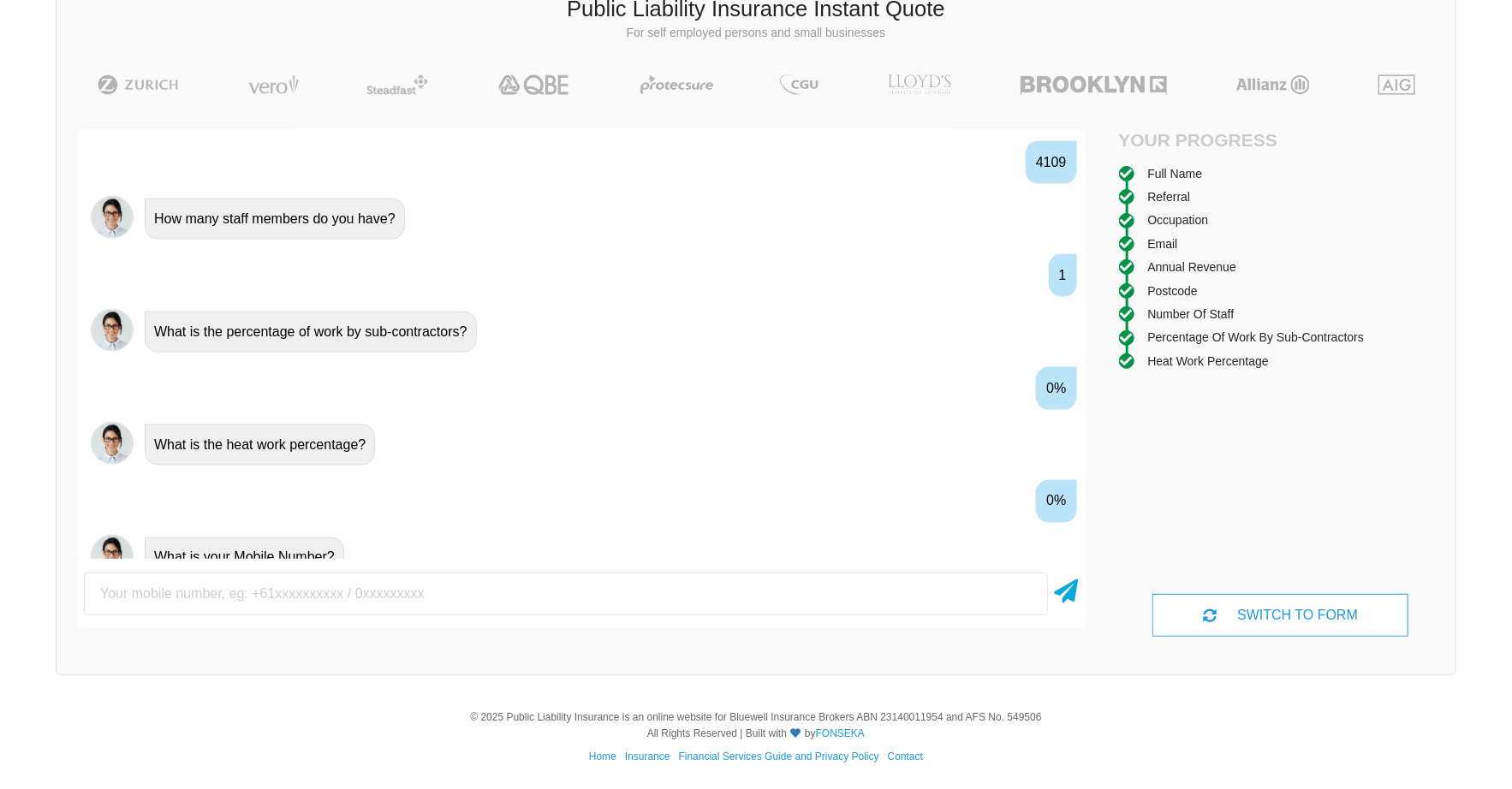
scroll to position [1400, 0]
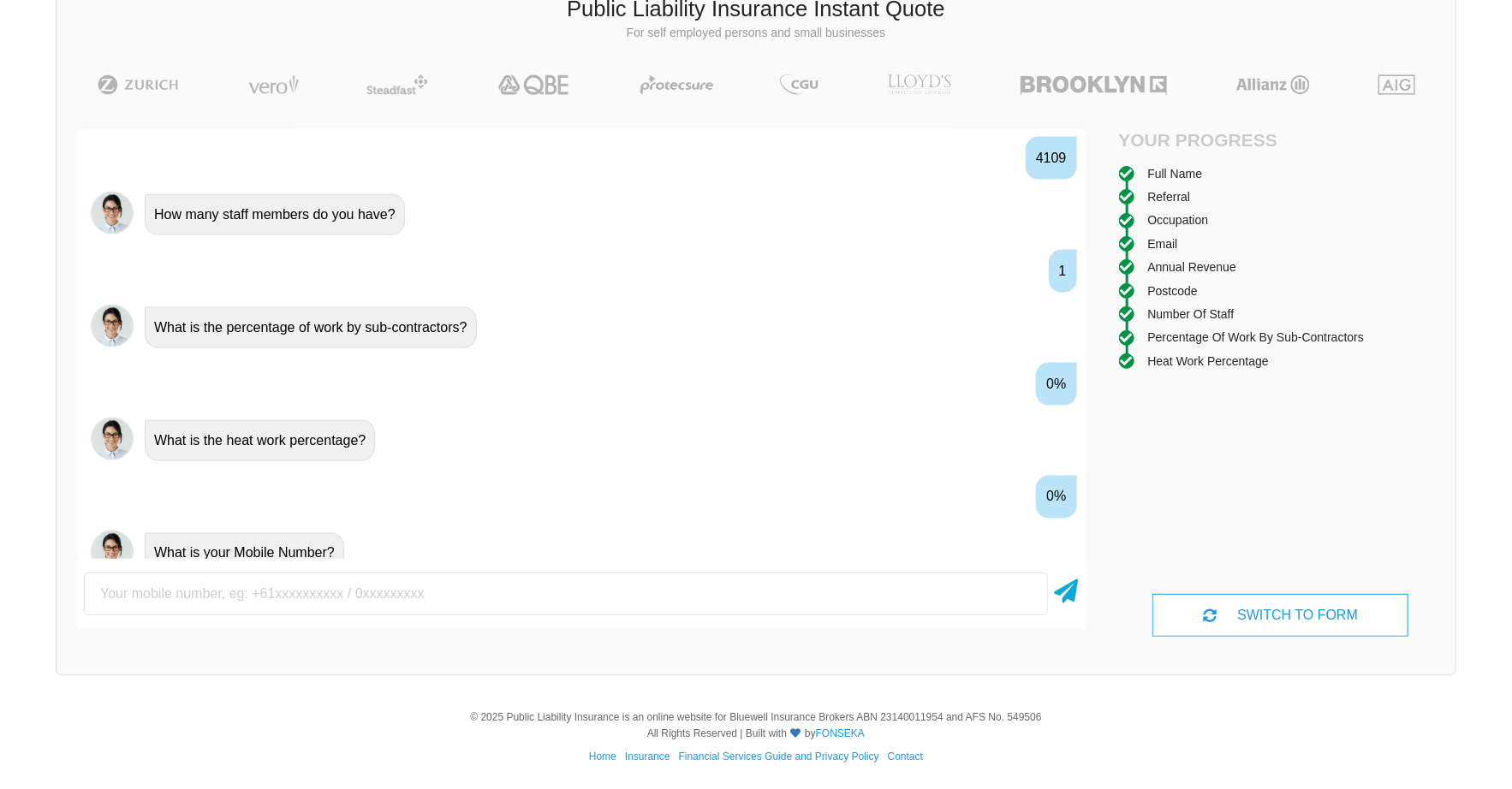
click at [213, 585] on input "text" at bounding box center [565, 594] width 964 height 43
type input "0493947846"
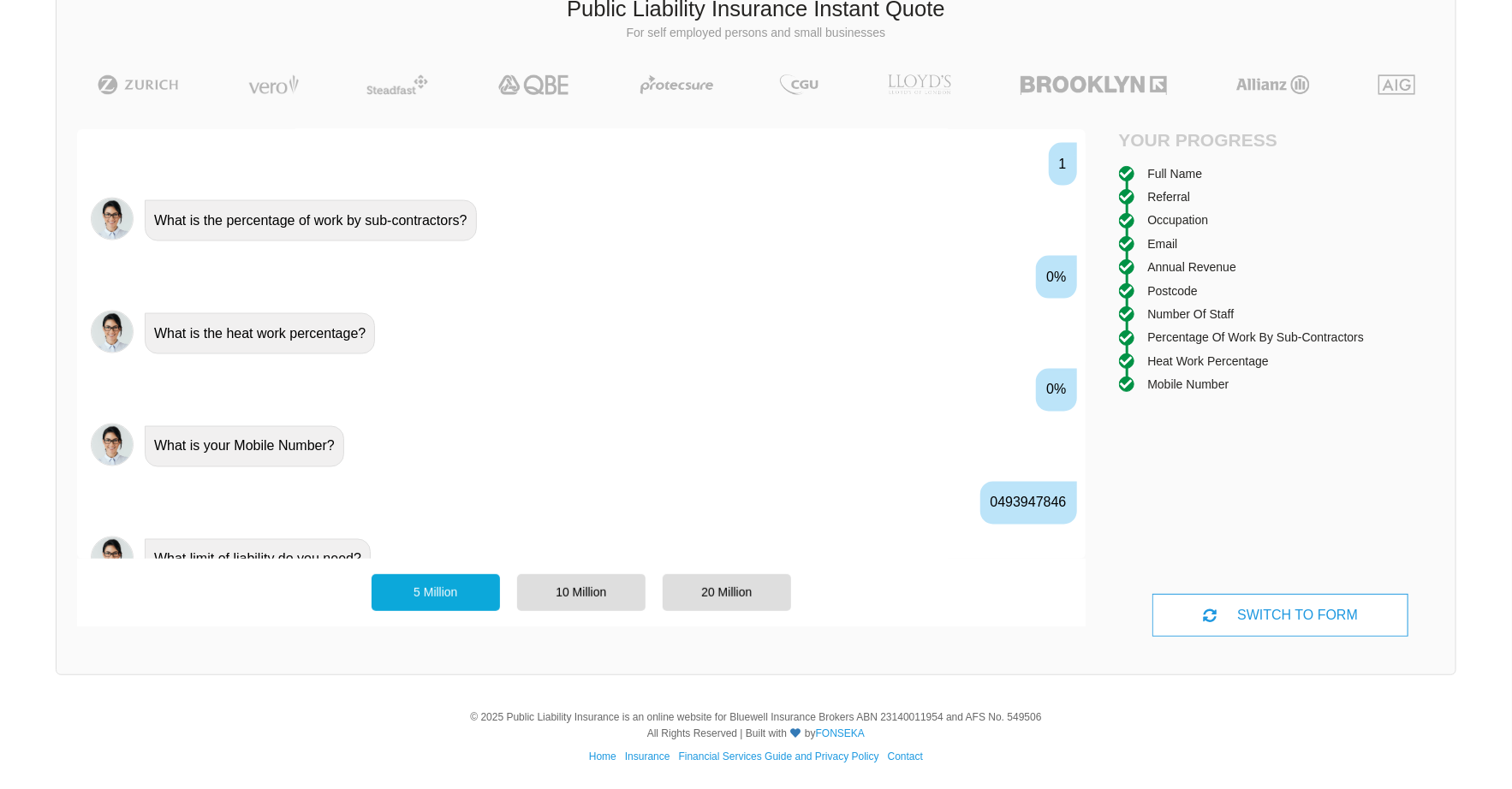
scroll to position [1512, 0]
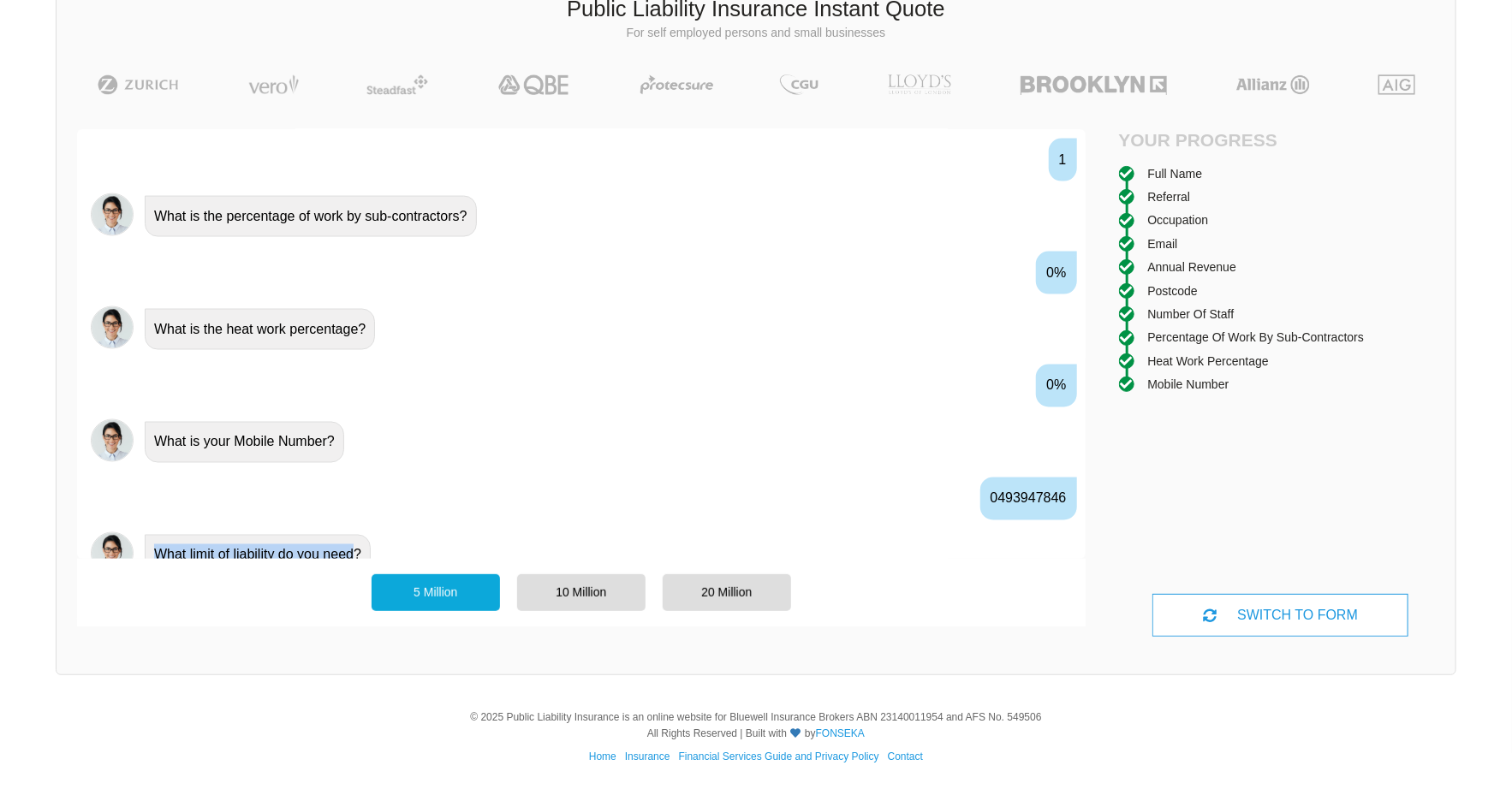
drag, startPoint x: 353, startPoint y: 534, endPoint x: 148, endPoint y: 532, distance: 205.0
click at [148, 535] on div "What limit of liability do you need?" at bounding box center [257, 555] width 226 height 41
drag, startPoint x: 148, startPoint y: 532, endPoint x: 147, endPoint y: 513, distance: 19.0
click at [137, 502] on div at bounding box center [137, 502] width 0 height 0
click at [438, 532] on div "What limit of liability do you need?" at bounding box center [605, 553] width 933 height 44
